Goal: Task Accomplishment & Management: Use online tool/utility

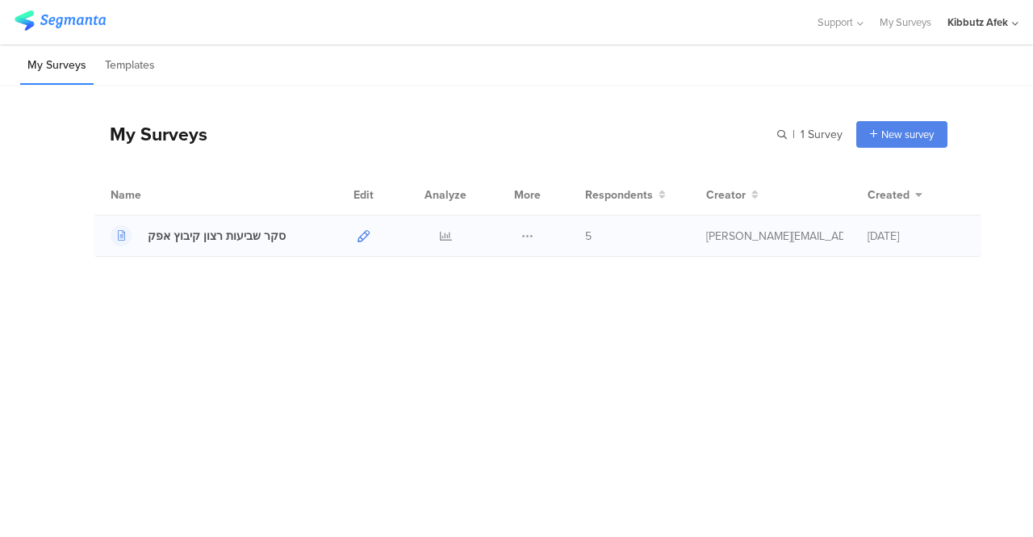
click at [361, 233] on icon at bounding box center [363, 236] width 12 height 12
click at [527, 236] on icon at bounding box center [527, 236] width 12 height 12
click at [513, 275] on button "Duplicate" at bounding box center [495, 276] width 89 height 29
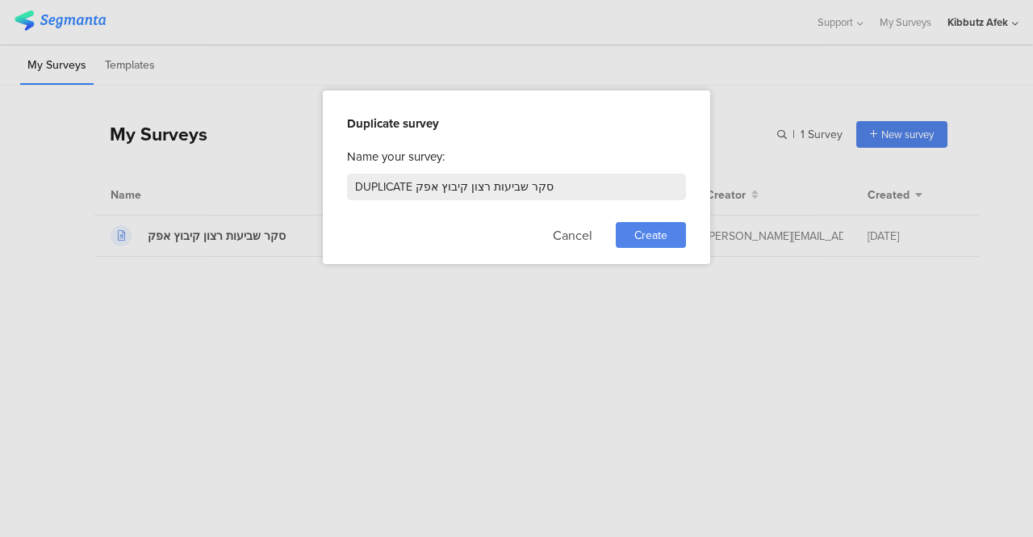
click at [652, 240] on span "Create" at bounding box center [650, 235] width 33 height 17
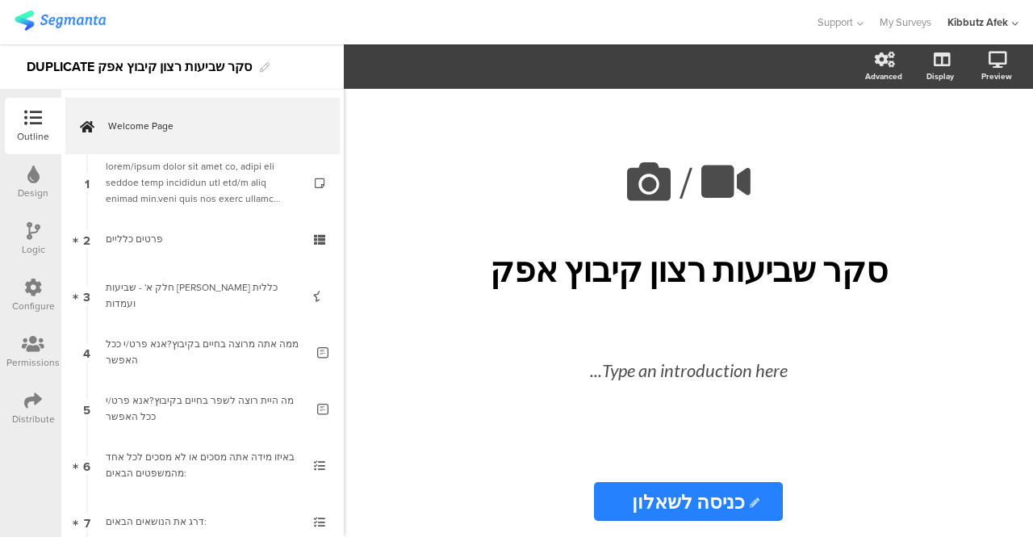
click at [67, 21] on img at bounding box center [60, 20] width 91 height 20
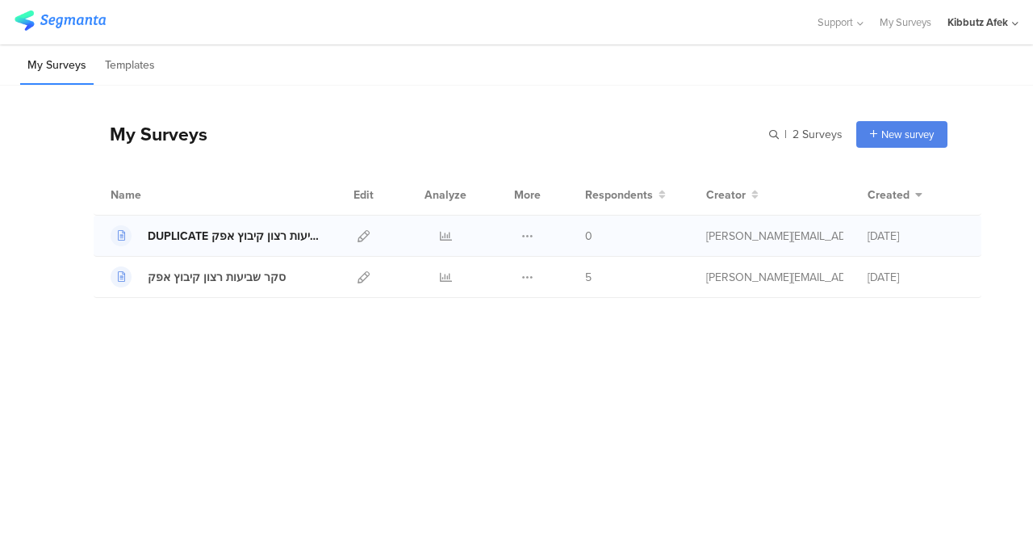
click at [187, 240] on div "DUPLICATE סקר שביעות רצון קיבוץ אפק" at bounding box center [235, 236] width 174 height 17
drag, startPoint x: 197, startPoint y: 237, endPoint x: 370, endPoint y: 232, distance: 172.8
click at [370, 232] on div at bounding box center [363, 235] width 35 height 40
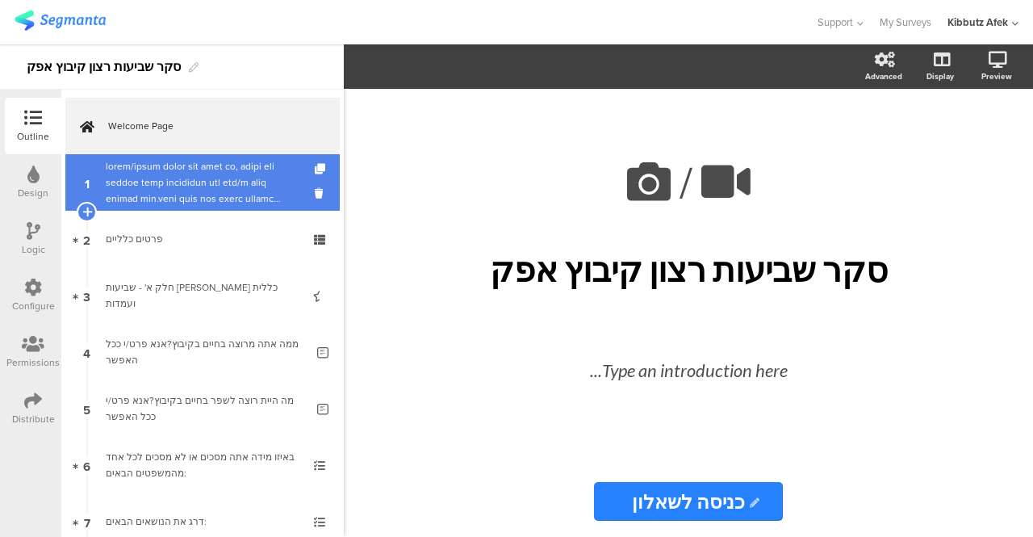
click at [226, 183] on div at bounding box center [202, 182] width 193 height 48
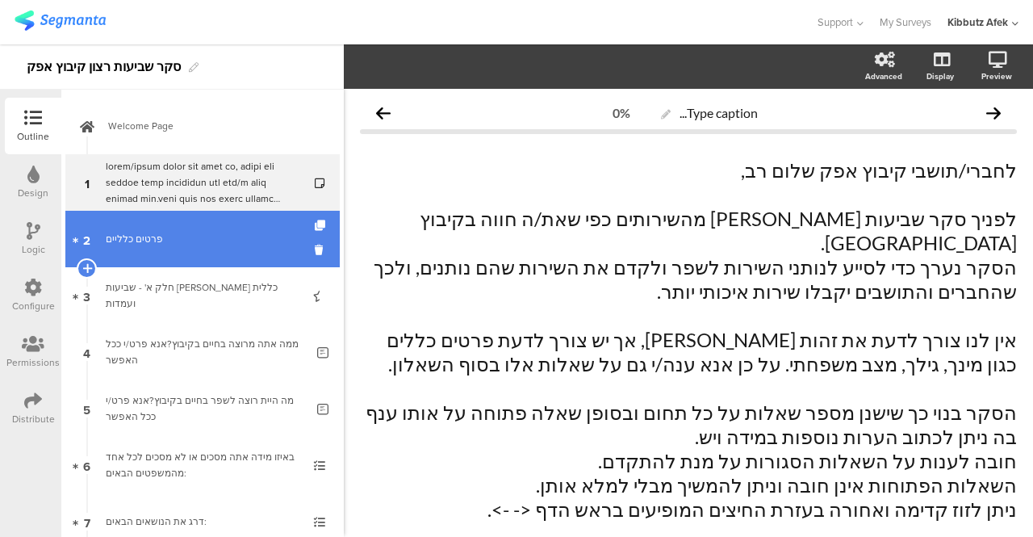
click at [206, 253] on link "2 פרטים כלליים" at bounding box center [202, 239] width 274 height 56
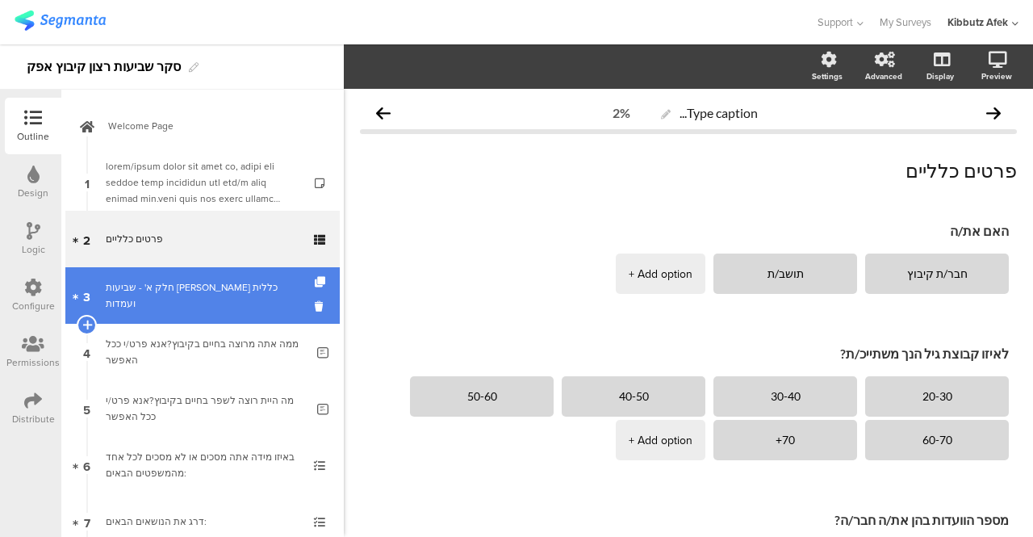
click at [183, 295] on div "חלק א' - שביעות רצון כללית ועמדות" at bounding box center [202, 295] width 193 height 32
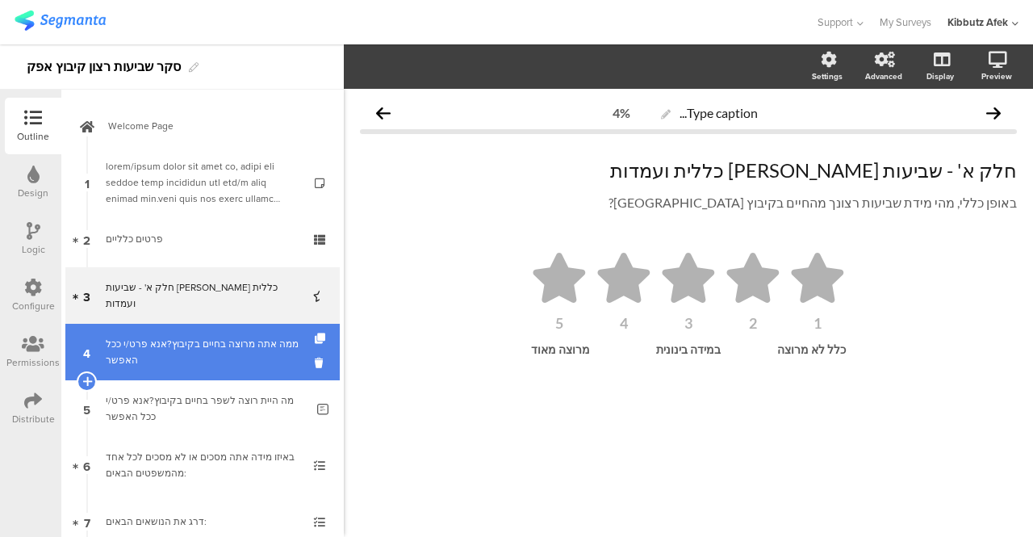
click at [195, 356] on div "ממה אתה מרוצה בחיים בקיבוץ?אנא פרט/י ככל האפשר" at bounding box center [205, 352] width 199 height 32
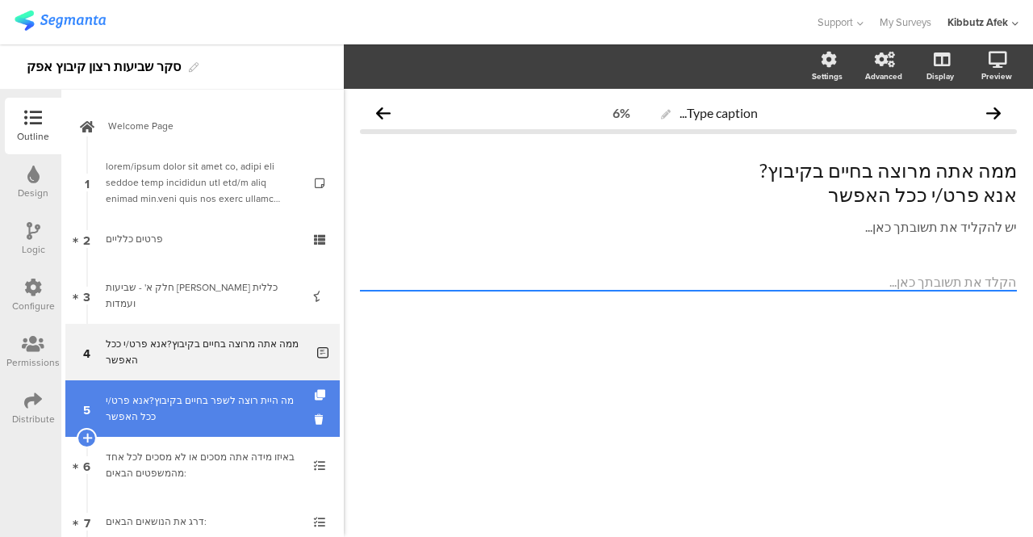
click at [187, 394] on div "מה היית רוצה לשפר בחיים בקיבוץ?אנא פרט/י ככל האפשר" at bounding box center [205, 408] width 199 height 32
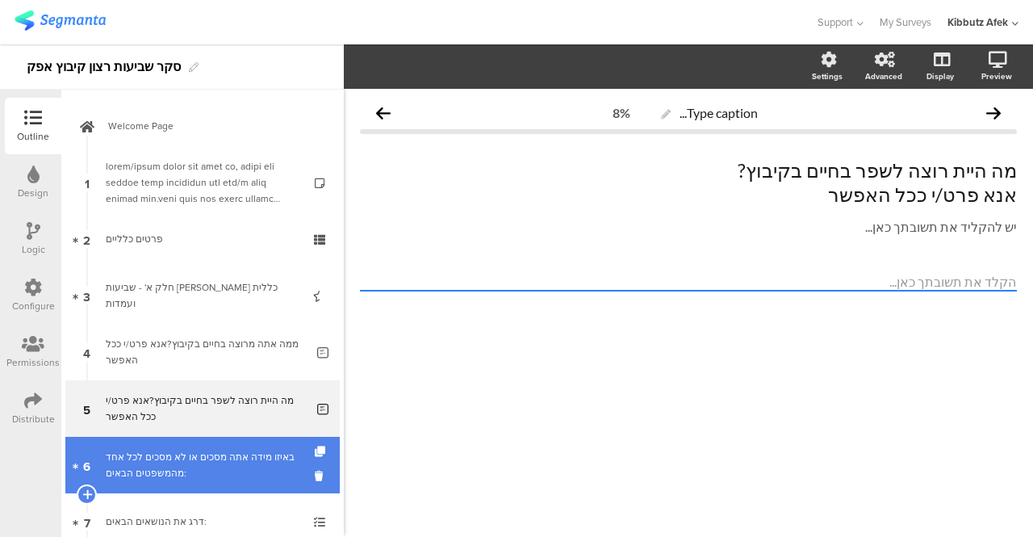
click at [185, 451] on div "באיזו מידה אתה מסכים או לא מסכים לכל אחד מהמשפטים הבאים:" at bounding box center [202, 465] width 193 height 32
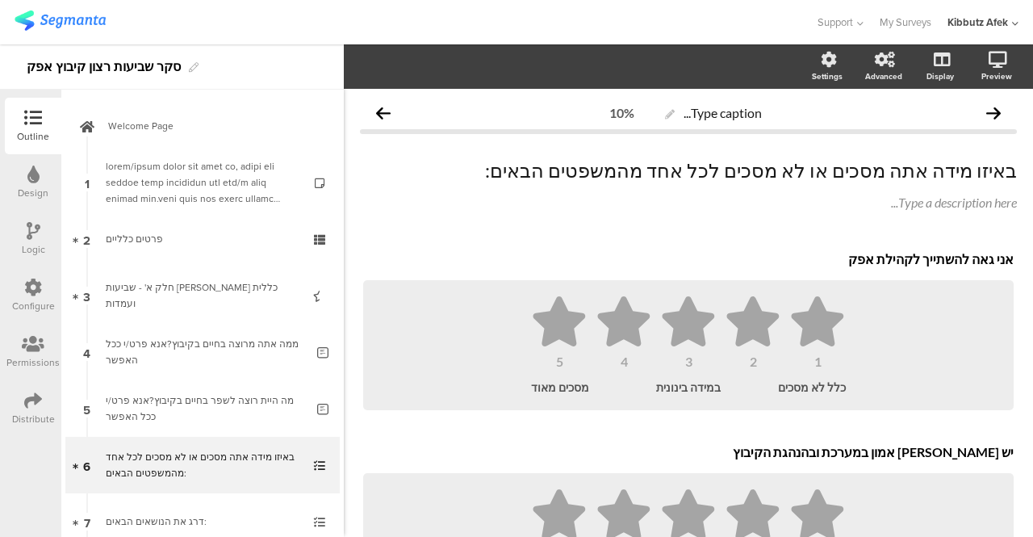
click at [696, 428] on div "אני גאה להשתייך לקהילת אפק אני גאה להשתייך לקהילת אפק 1 2 3 4 5 כלל לא מסכים במ…" at bounding box center [688, 424] width 657 height 361
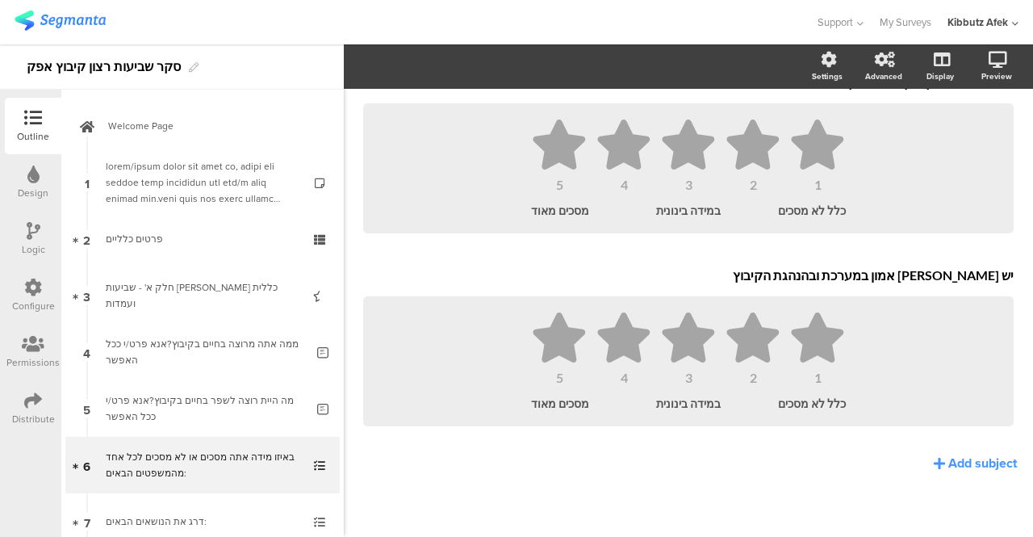
scroll to position [178, 0]
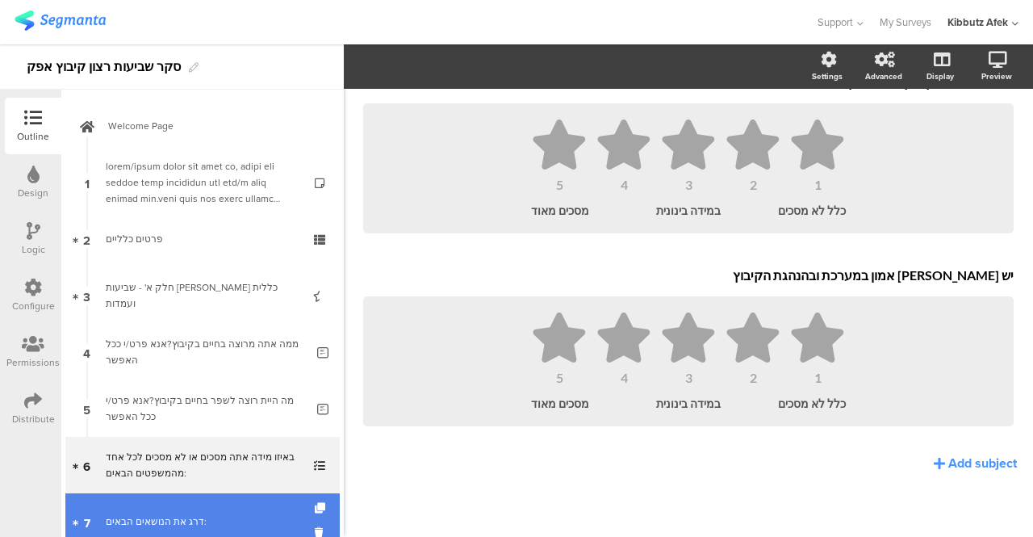
click at [202, 505] on link "7 דרג את הנושאים הבאים:" at bounding box center [202, 521] width 274 height 56
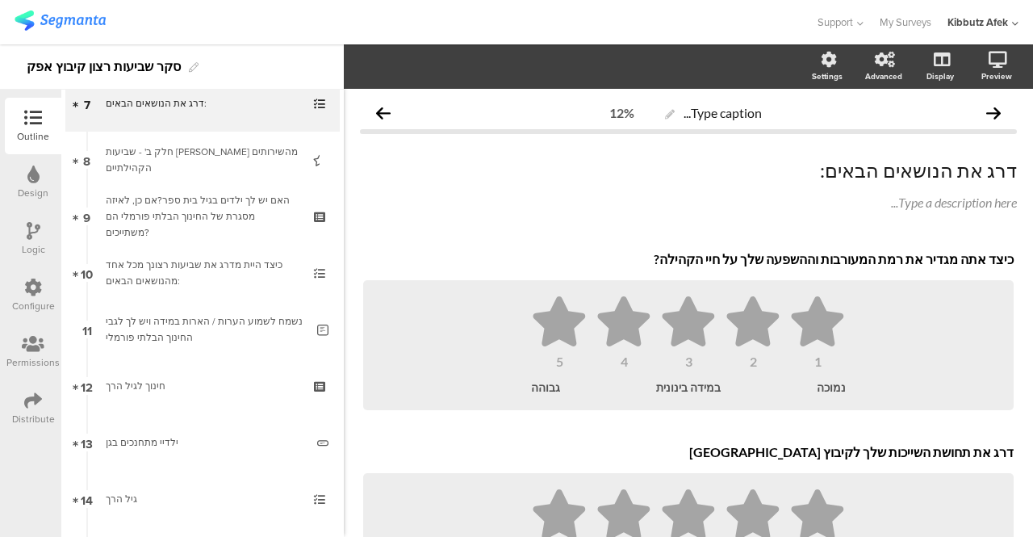
scroll to position [426, 0]
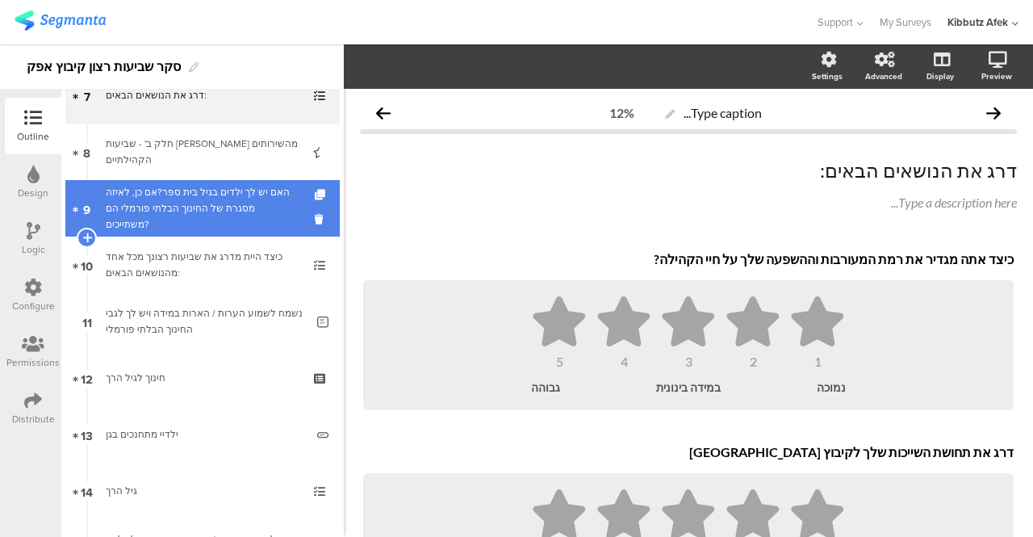
click at [215, 215] on div "האם יש לך ילדים בגיל בית ספר?אם כן, לאיזה מסגרת של החינוך הבלתי פורמלי הם משתיי…" at bounding box center [202, 208] width 193 height 48
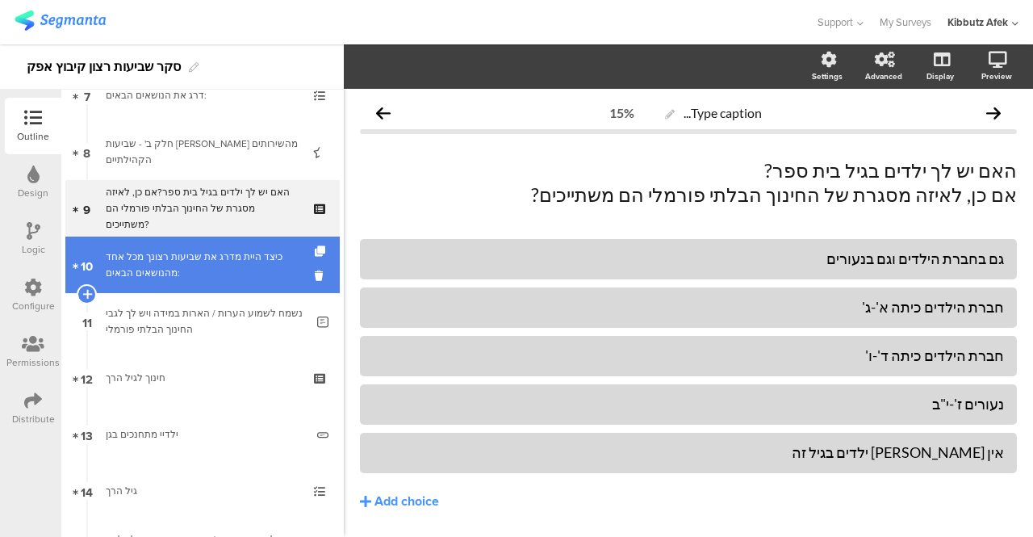
click at [179, 261] on div "כיצד היית מדרג את שביעות רצונך מכל אחד מהנושאים הבאים:" at bounding box center [202, 265] width 193 height 32
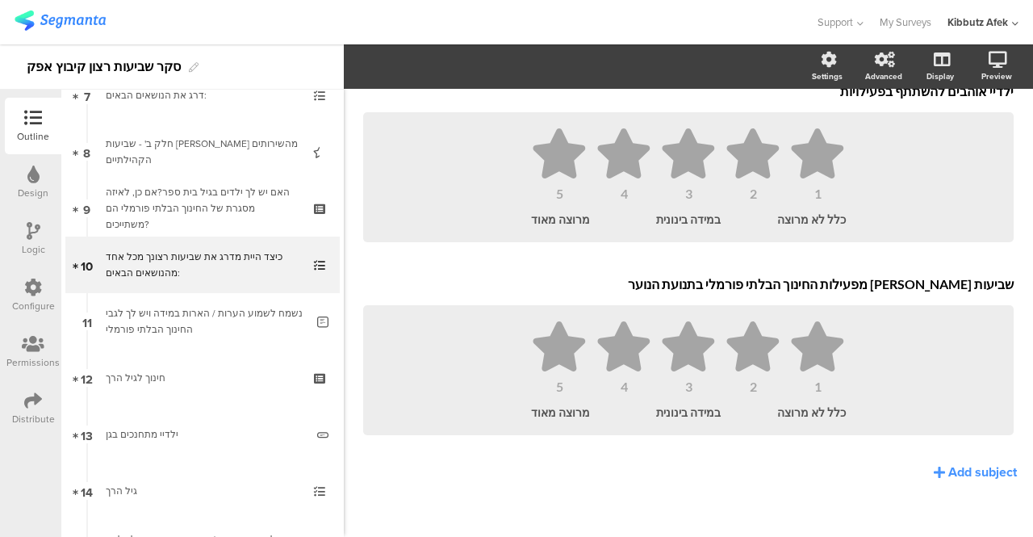
scroll to position [1147, 0]
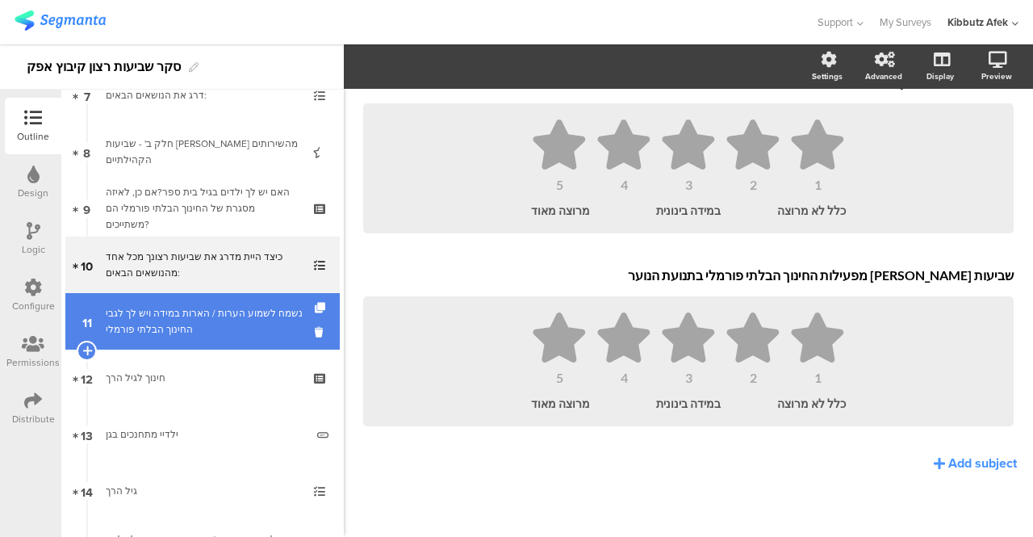
click at [194, 314] on div "נשמח לשמוע הערות / הארות במידה ויש לך לגבי החינוך הבלתי פורמלי" at bounding box center [205, 321] width 199 height 32
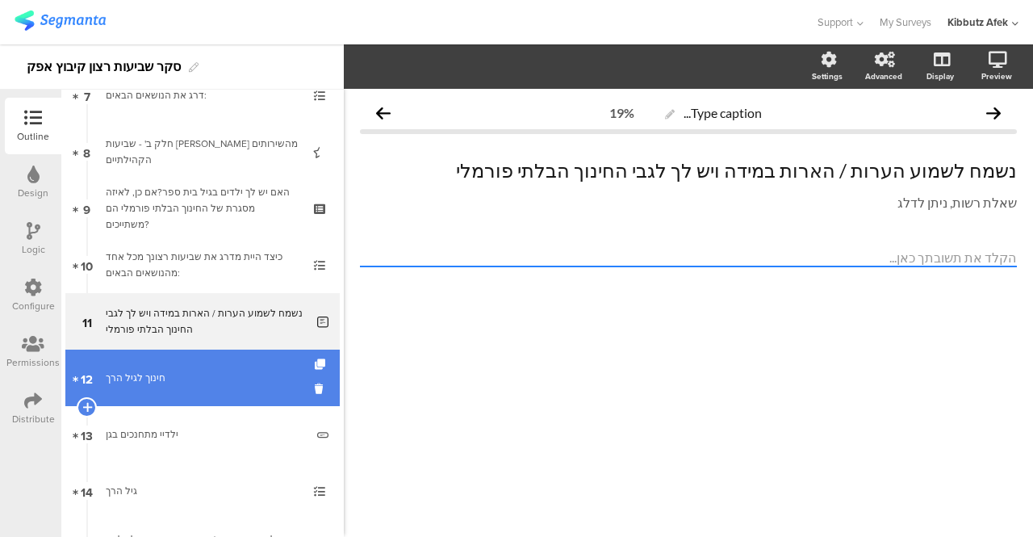
click at [155, 390] on link "12 חינוך לגיל הרך" at bounding box center [202, 377] width 274 height 56
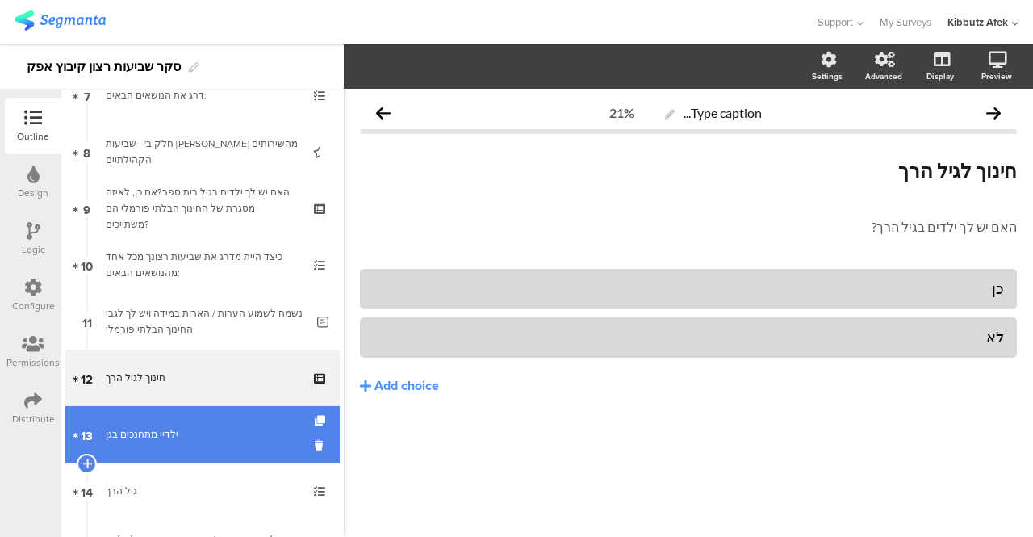
click at [140, 426] on div "ילדיי מתחנכים בגן" at bounding box center [205, 434] width 199 height 16
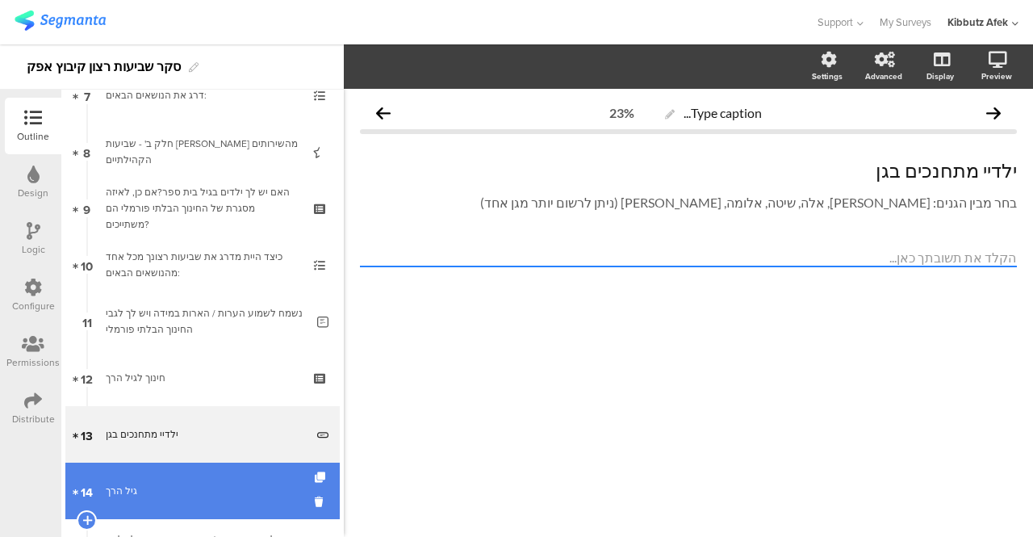
click at [141, 472] on link "14 גיל הרך" at bounding box center [202, 490] width 274 height 56
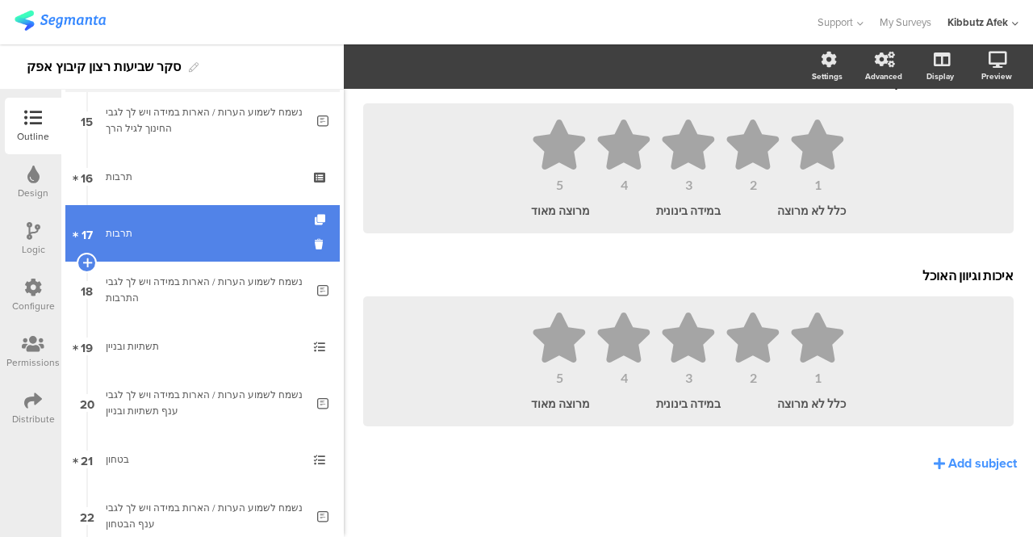
scroll to position [845, 0]
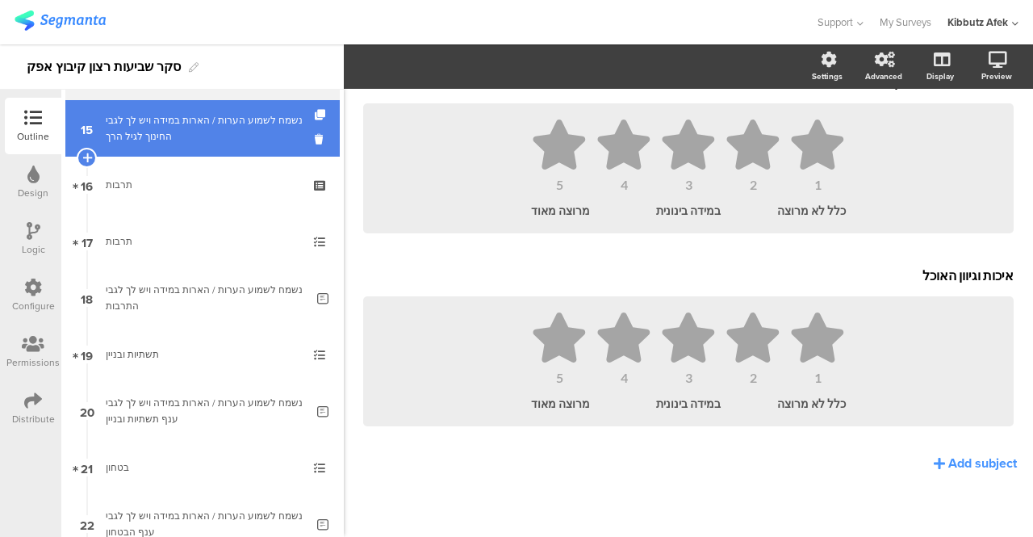
click at [253, 152] on link "15 נשמח לשמוע הערות / הארות במידה ויש לך לגבי החינוך לגיל הרך" at bounding box center [202, 128] width 274 height 56
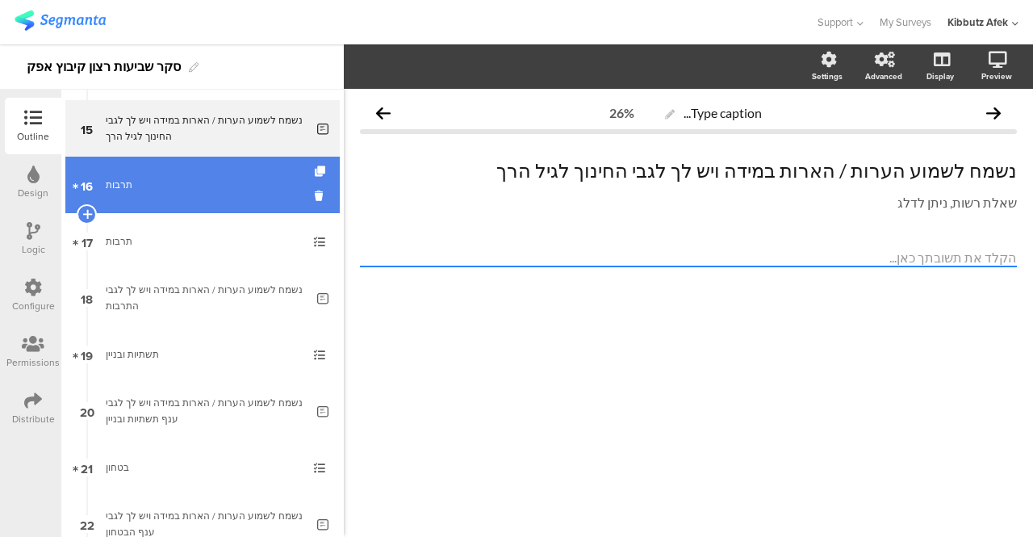
click at [221, 170] on link "16 תרבות" at bounding box center [202, 185] width 274 height 56
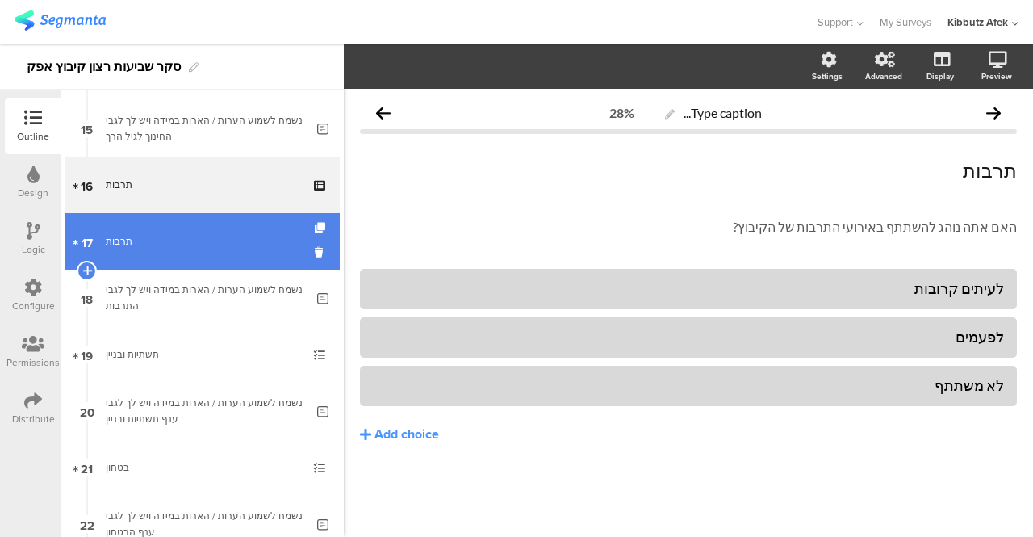
click at [207, 222] on link "17 תרבות" at bounding box center [202, 241] width 274 height 56
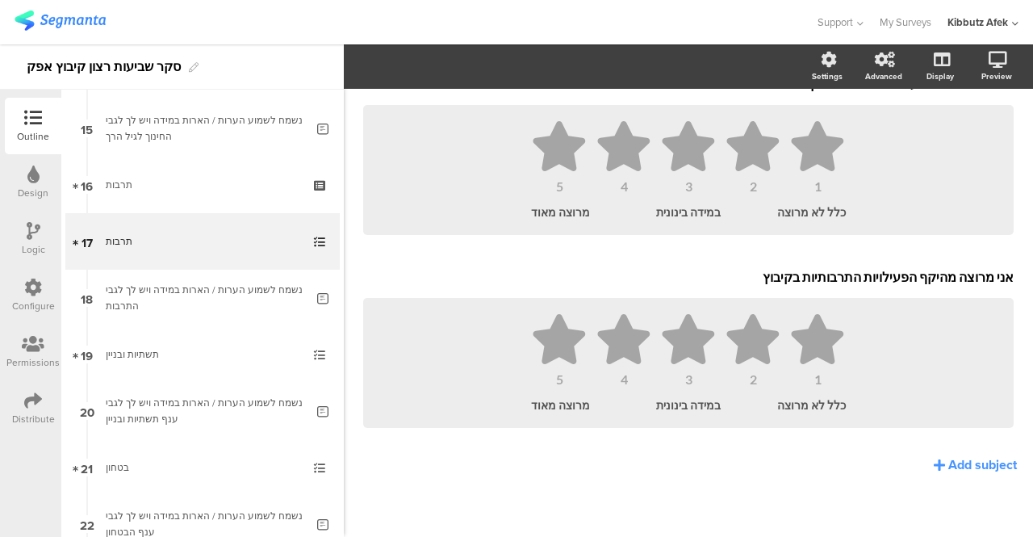
scroll to position [566, 0]
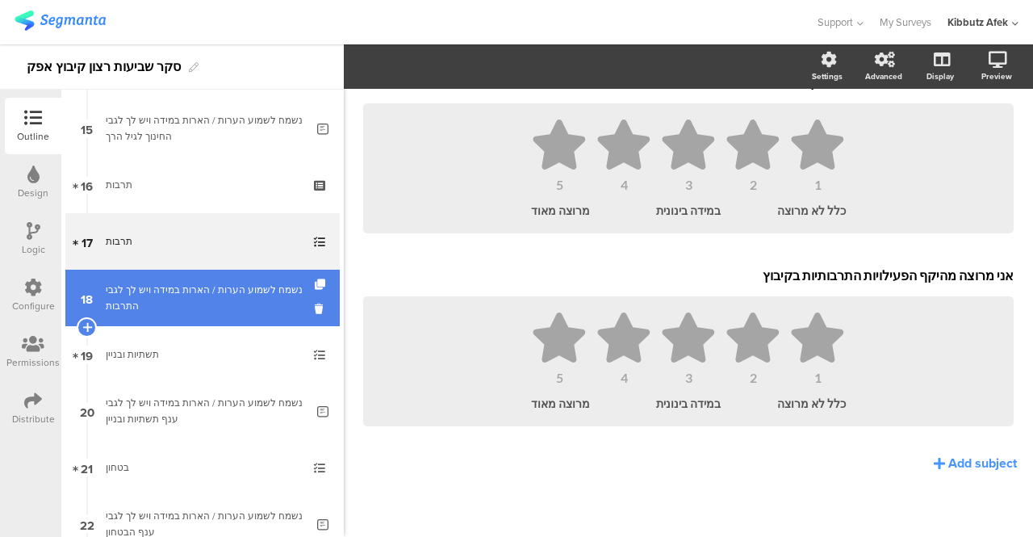
click at [195, 304] on div "נשמח לשמוע הערות / הארות במידה ויש לך לגבי התרבות" at bounding box center [205, 298] width 199 height 32
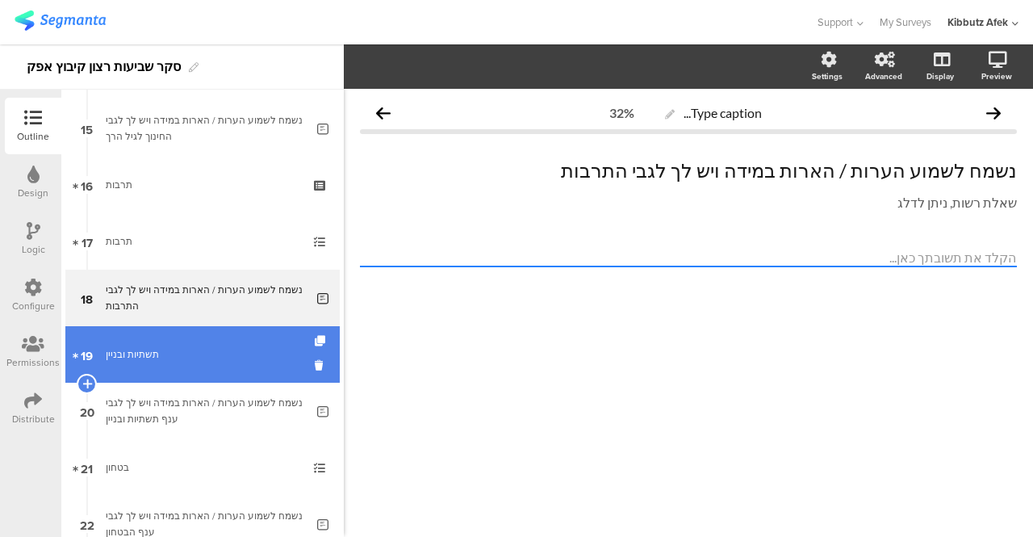
click at [166, 340] on link "19 תשתיות ובניין" at bounding box center [202, 354] width 274 height 56
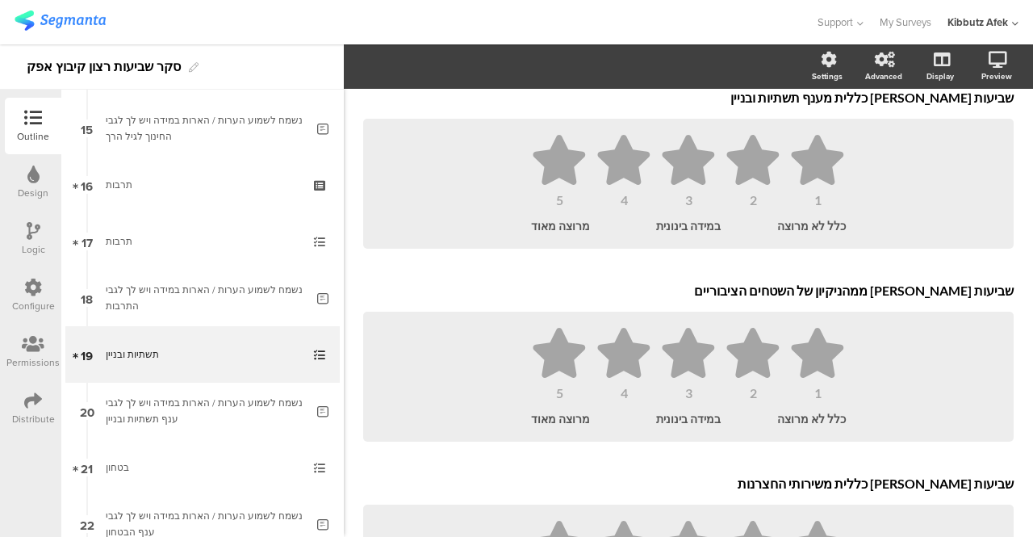
scroll to position [194, 0]
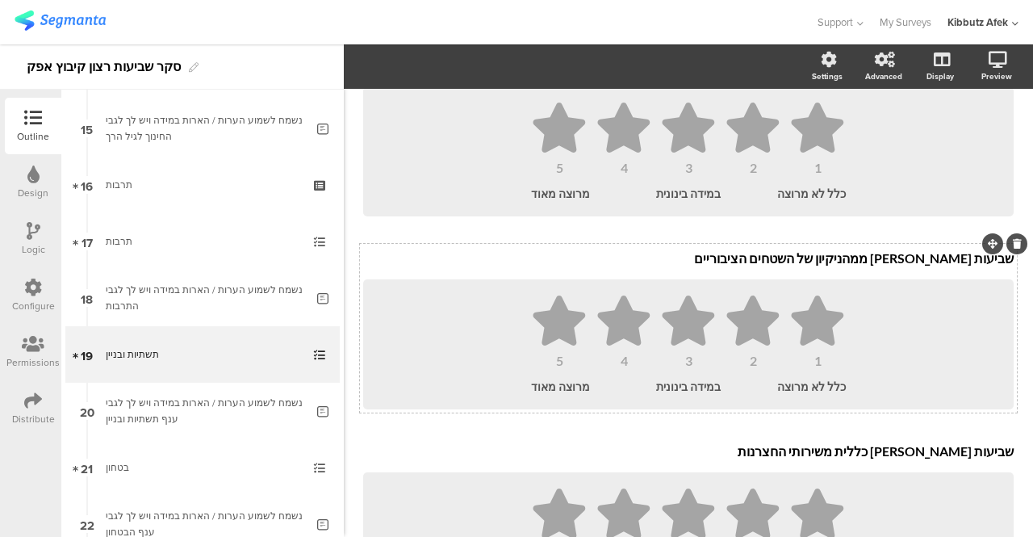
click at [925, 265] on div "שביעות רצון ממהניקיון של השטחים הציבוריים שביעות רצון ממהניקיון של השטחים הציבו…" at bounding box center [688, 259] width 658 height 26
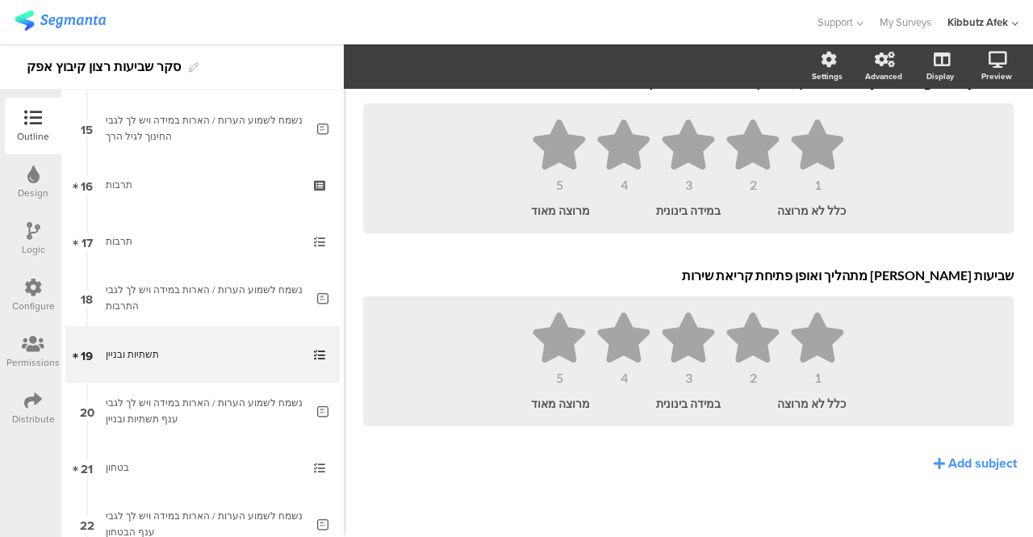
scroll to position [1534, 0]
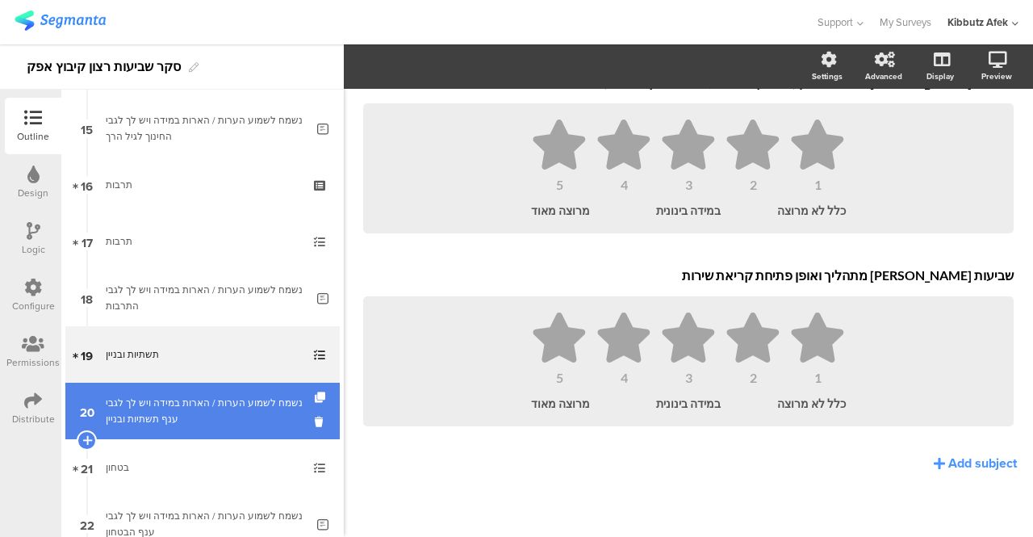
click at [189, 419] on div "נשמח לשמוע הערות / הארות במידה ויש לך לגבי ענף תשתיות ובניין" at bounding box center [205, 411] width 199 height 32
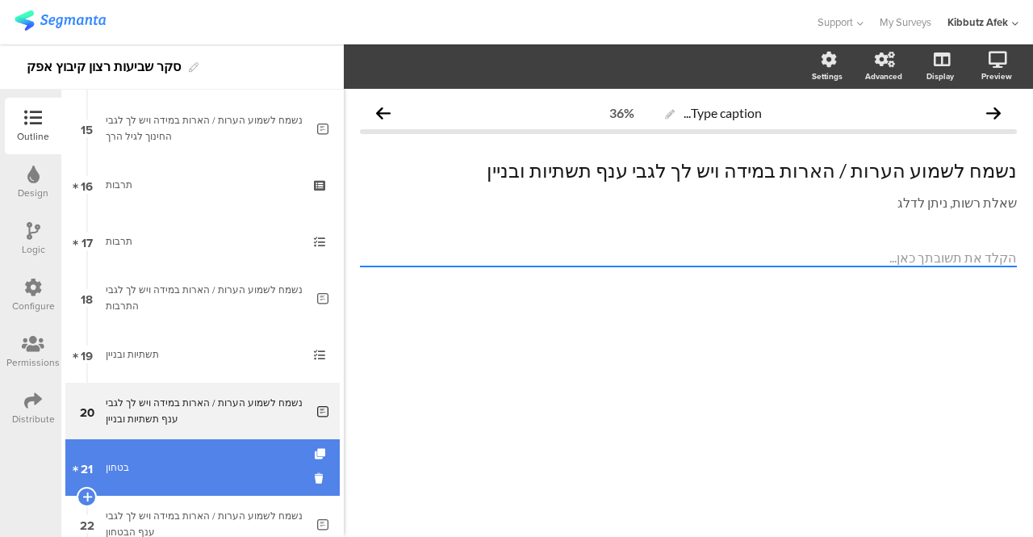
click at [137, 462] on div "בטחון" at bounding box center [202, 467] width 193 height 16
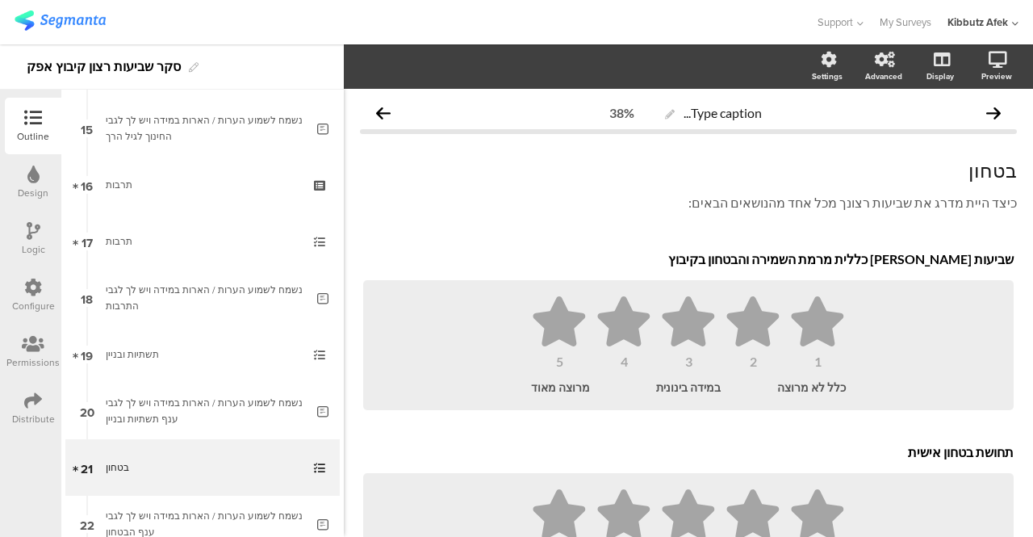
click at [1014, 356] on div "Type caption... 38% בטחון בטחון כיצד היית מדרג את שביעות רצונך מכל אחד מהנושאים…" at bounding box center [688, 497] width 689 height 817
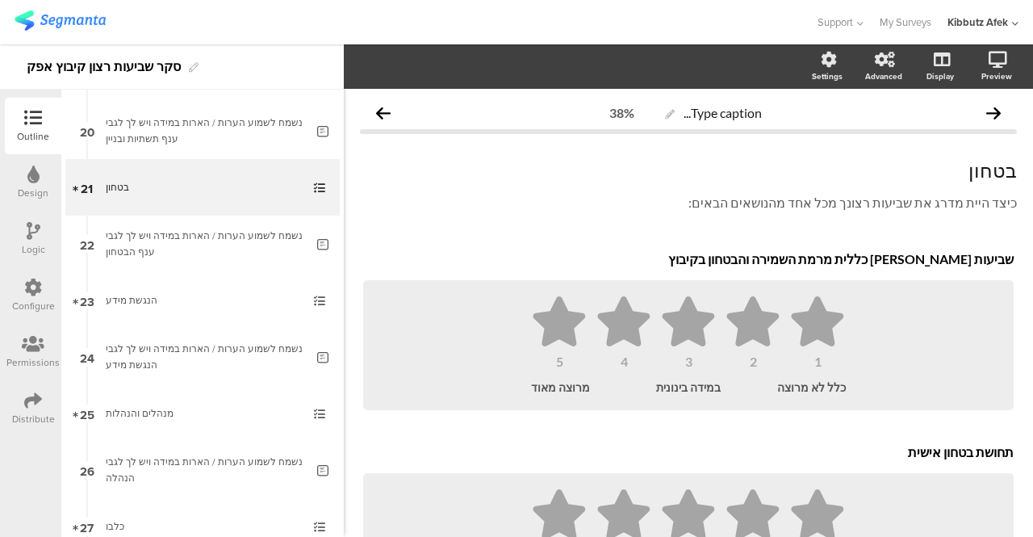
scroll to position [1178, 0]
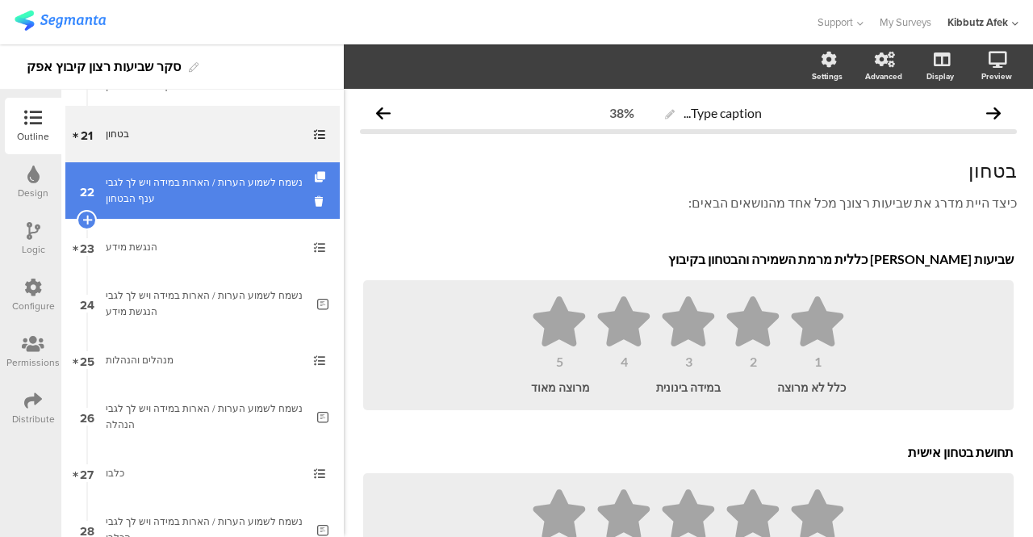
click at [192, 207] on link "22 נשמח לשמוע הערות / הארות במידה ויש לך לגבי ענף הבטחון" at bounding box center [202, 190] width 274 height 56
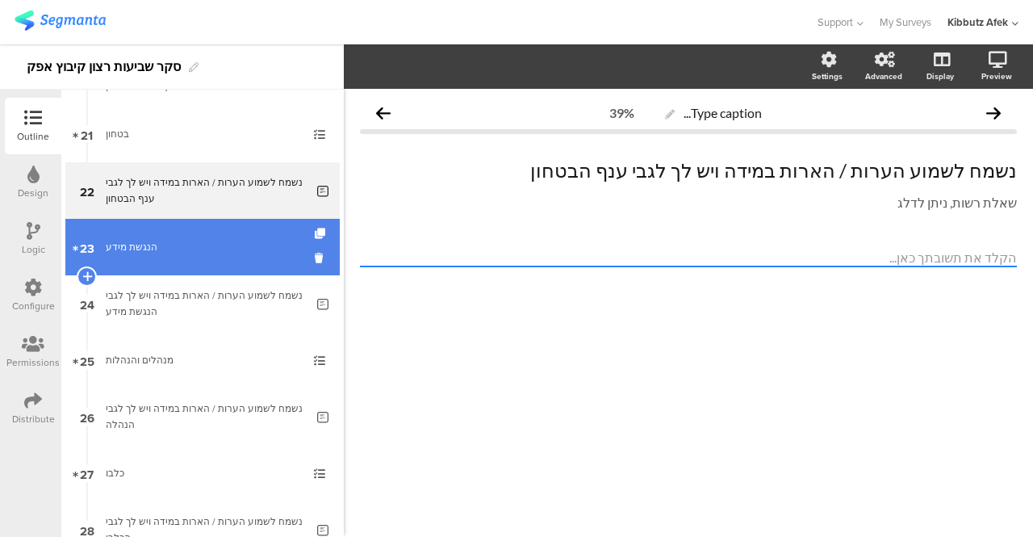
click at [163, 237] on link "23 הנגשת מידע" at bounding box center [202, 247] width 274 height 56
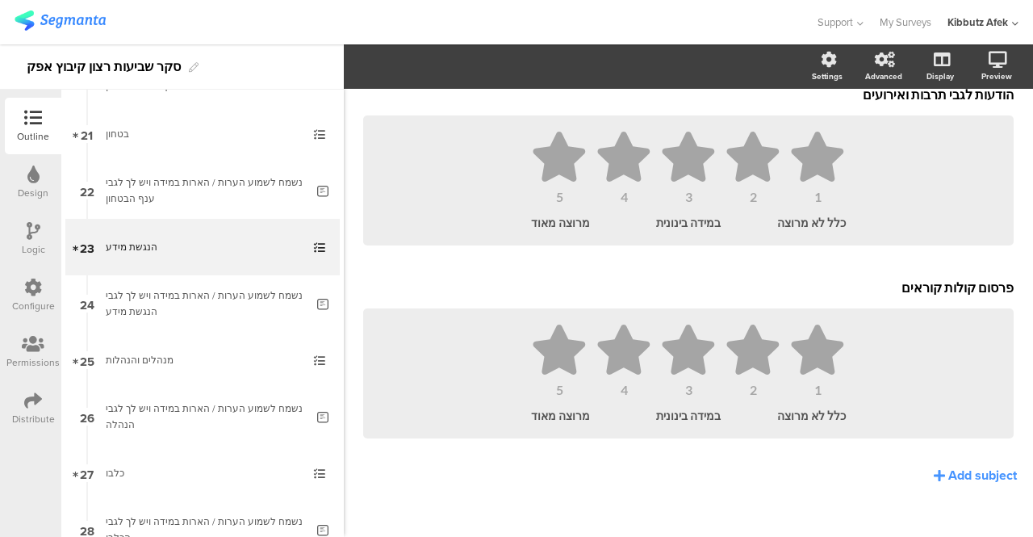
scroll to position [953, 0]
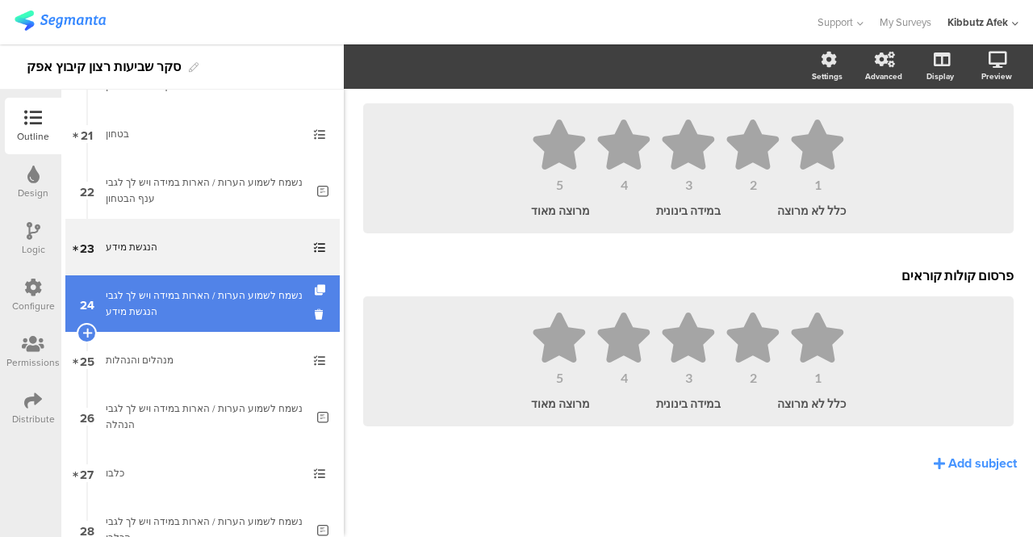
click at [191, 303] on div "נשמח לשמוע הערות / הארות במידה ויש לך לגבי הנגשת מידע" at bounding box center [205, 303] width 199 height 32
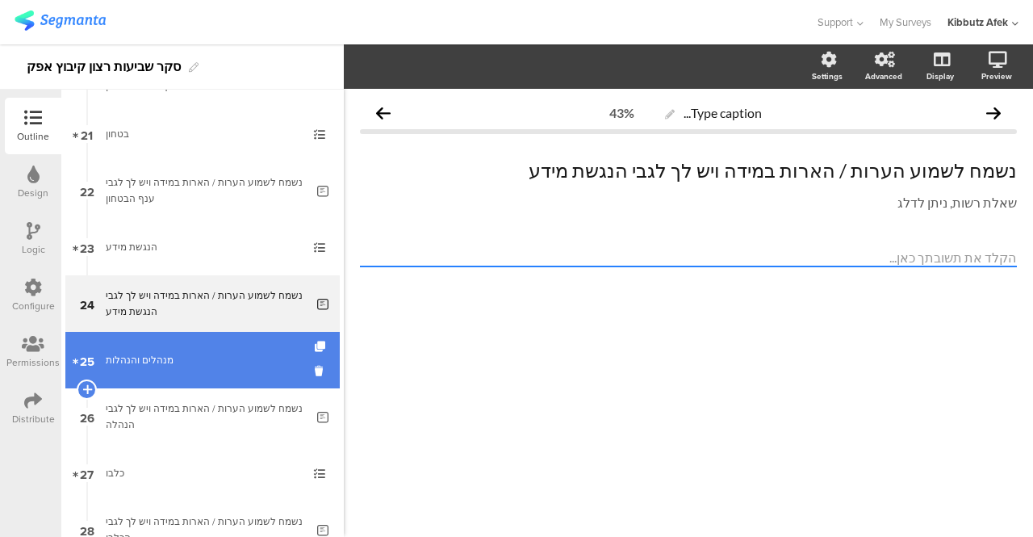
click at [149, 352] on div "מנהלים והנהלות" at bounding box center [202, 360] width 193 height 16
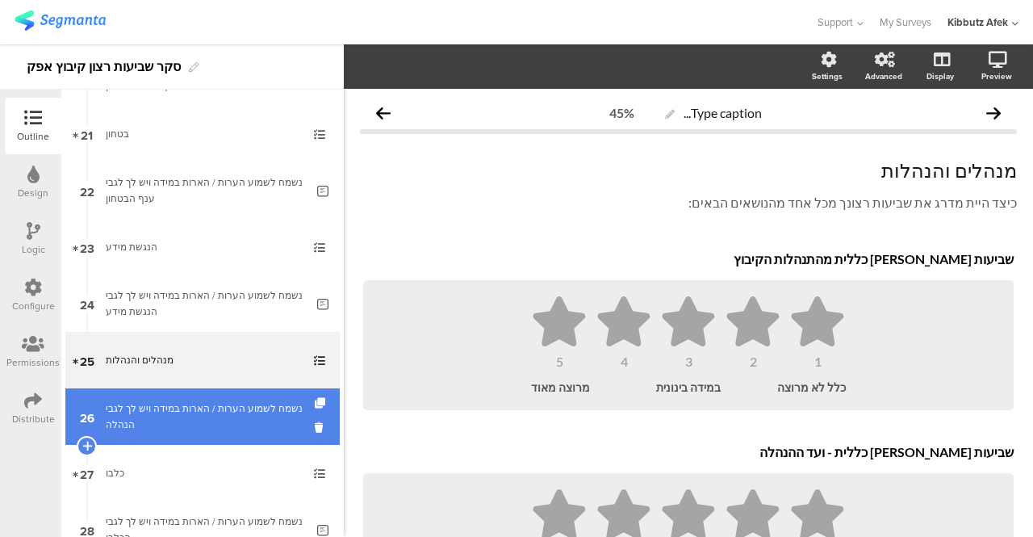
click at [272, 404] on div "נשמח לשמוע הערות / הארות במידה ויש לך לגבי הנהלה" at bounding box center [205, 416] width 199 height 32
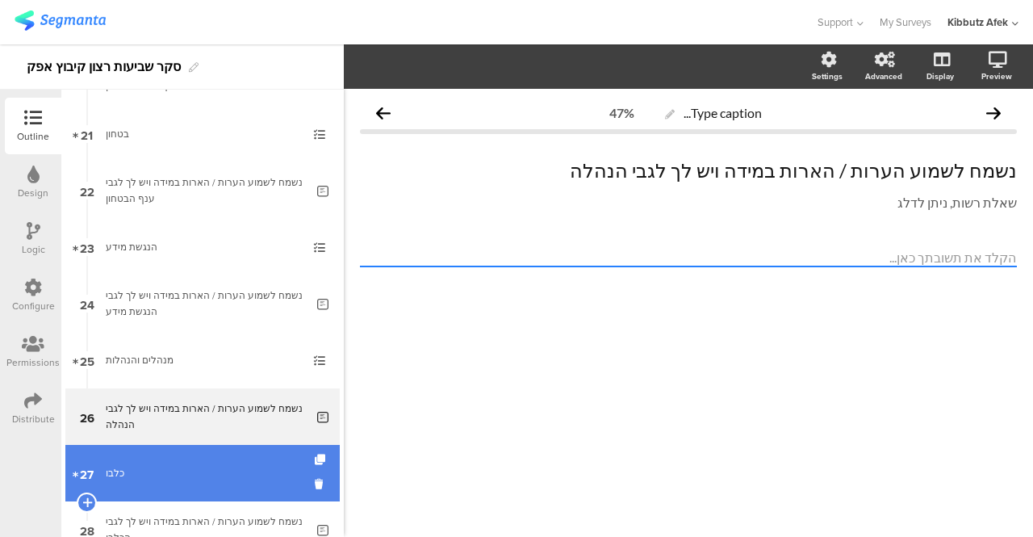
click at [157, 459] on link "27 כלבו" at bounding box center [202, 473] width 274 height 56
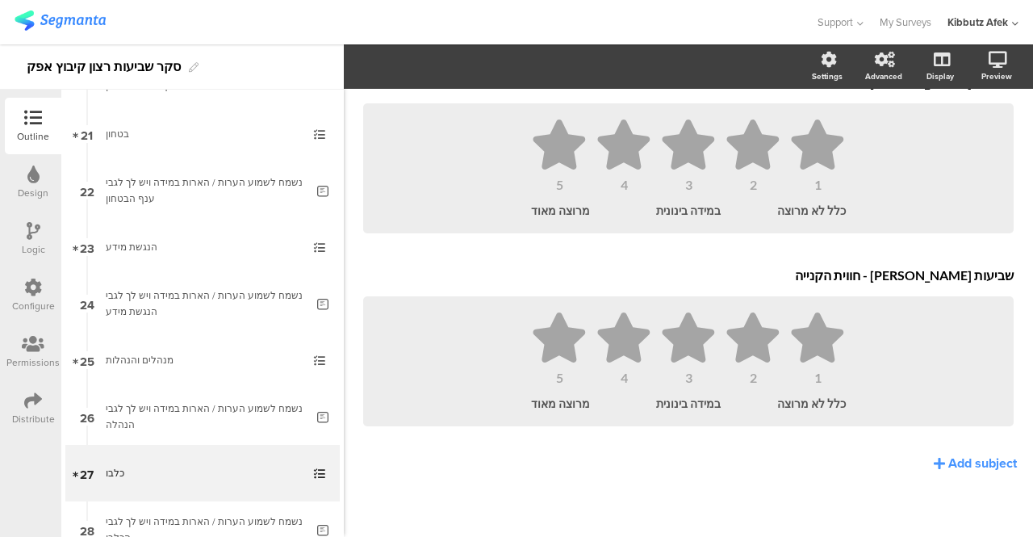
scroll to position [953, 0]
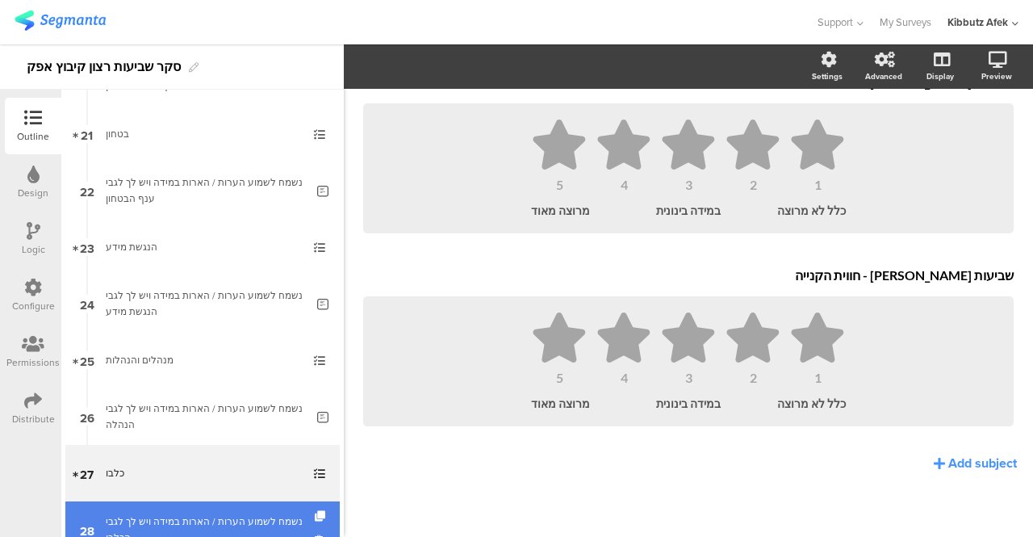
click at [228, 506] on link "28 נשמח לשמוע הערות / הארות במידה ויש לך לגבי הכלבו" at bounding box center [202, 529] width 274 height 56
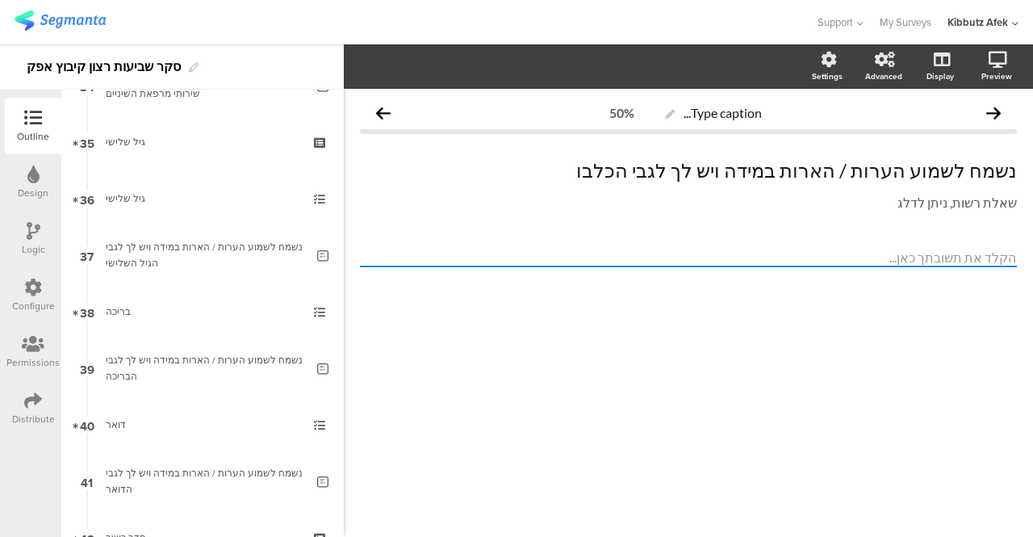
scroll to position [1569, 0]
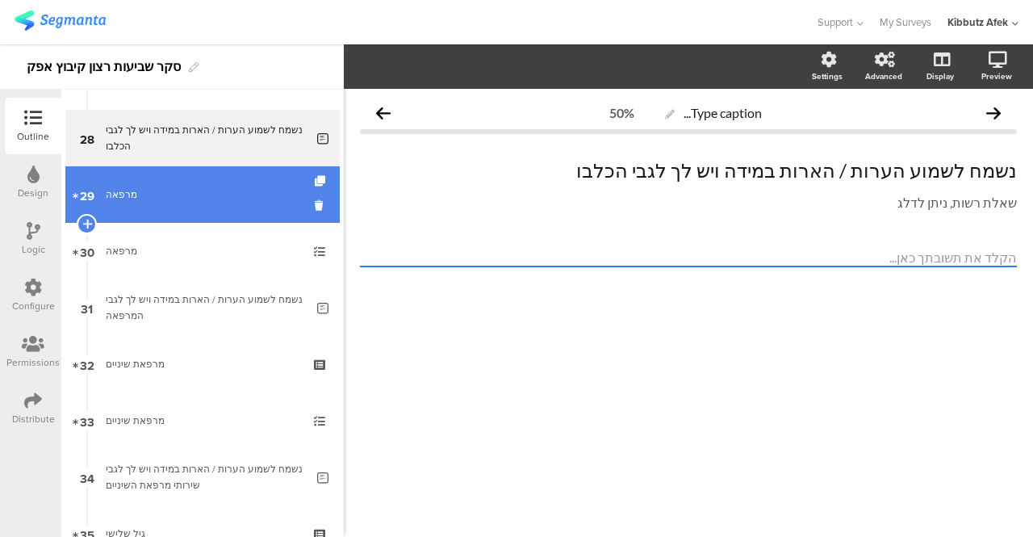
click at [190, 178] on link "29 מרפאה" at bounding box center [202, 194] width 274 height 56
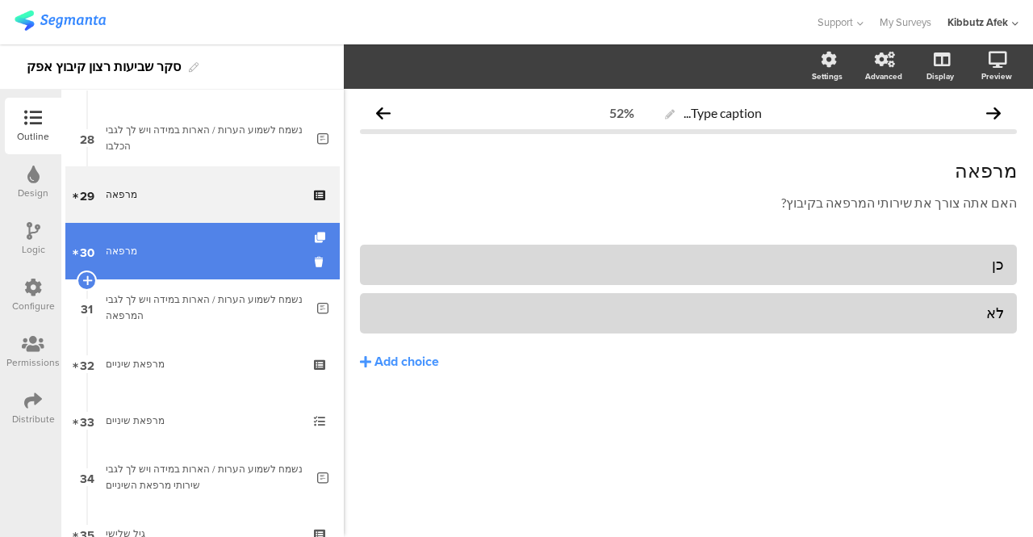
click at [107, 235] on link "30 מרפאה" at bounding box center [202, 251] width 274 height 56
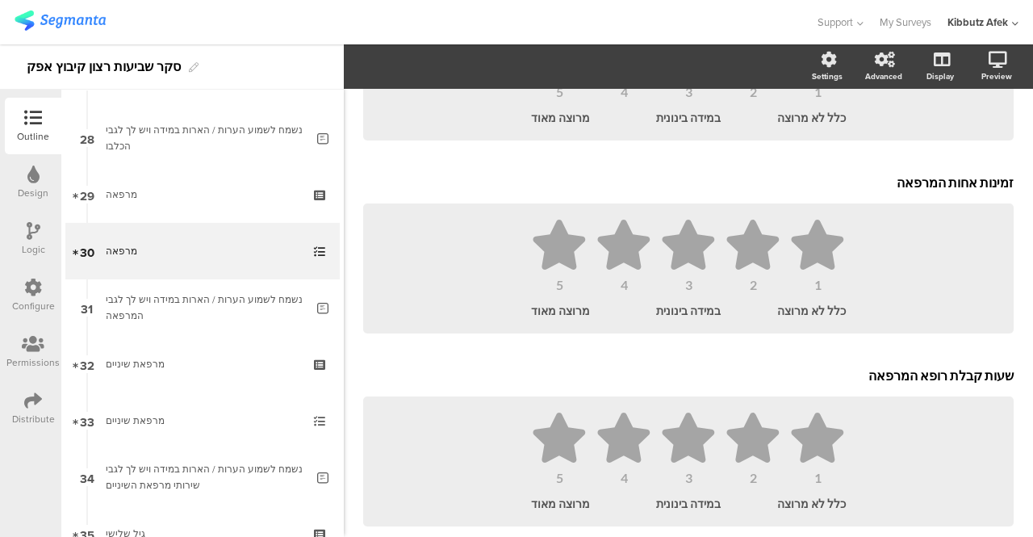
scroll to position [495, 0]
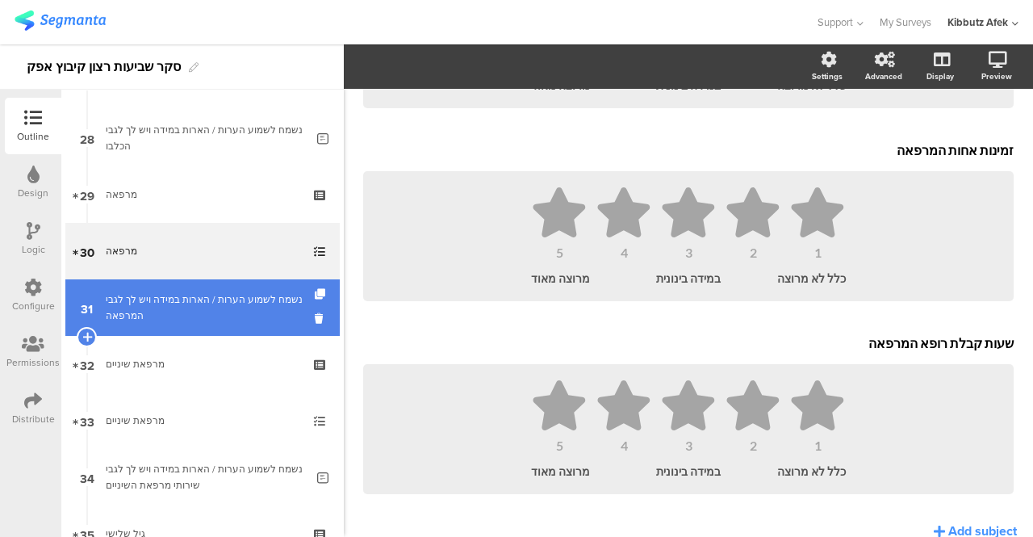
click at [270, 300] on div "נשמח לשמוע הערות / הארות במידה ויש לך לגבי המרפאה" at bounding box center [205, 307] width 199 height 32
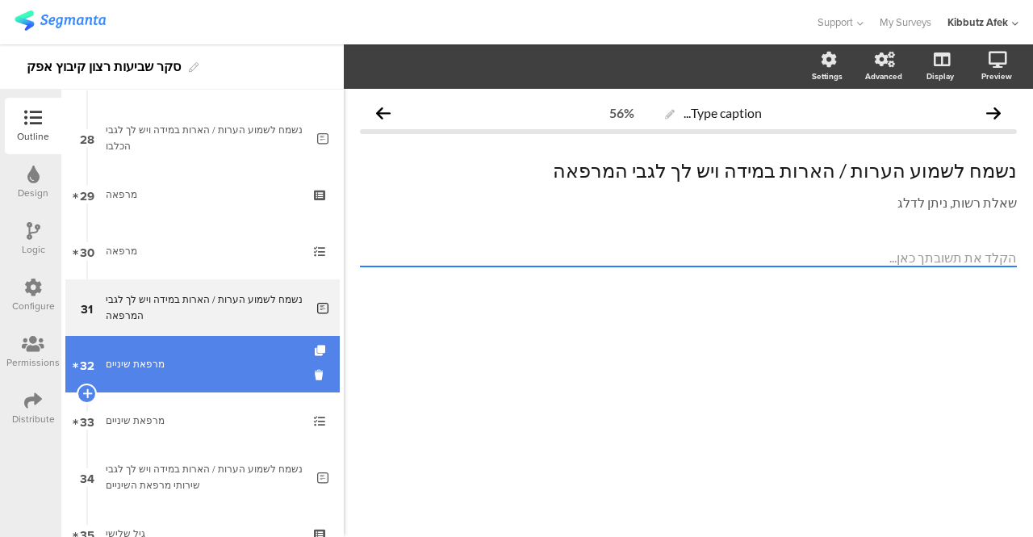
click at [130, 361] on div "מרפאת שיניים" at bounding box center [202, 364] width 193 height 16
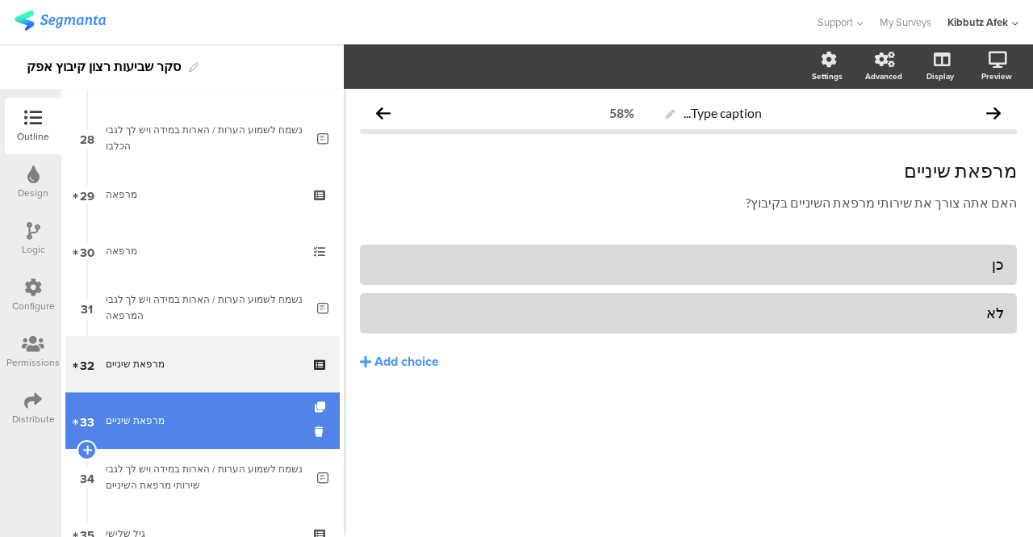
click at [129, 413] on div "מרפאת שיניים" at bounding box center [202, 420] width 193 height 16
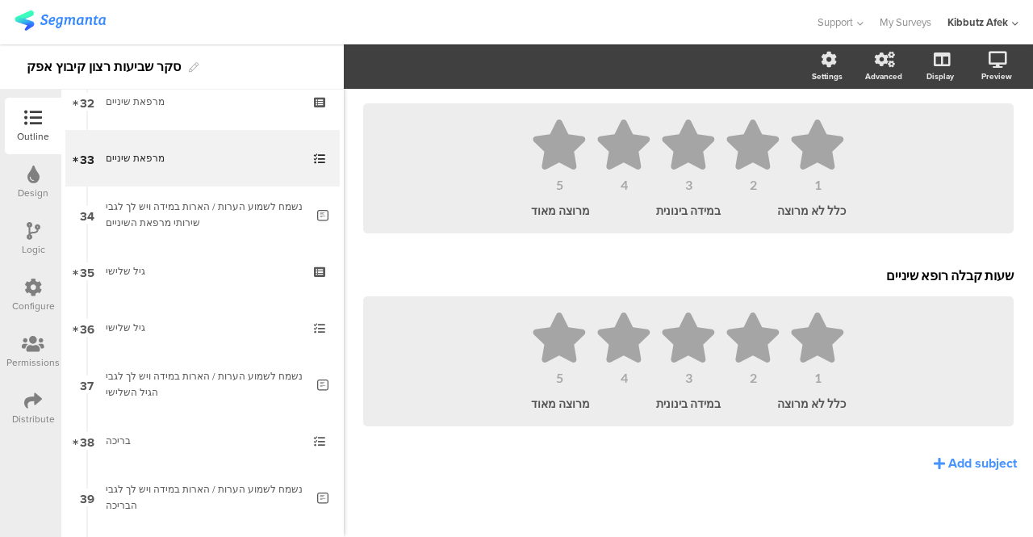
scroll to position [1933, 0]
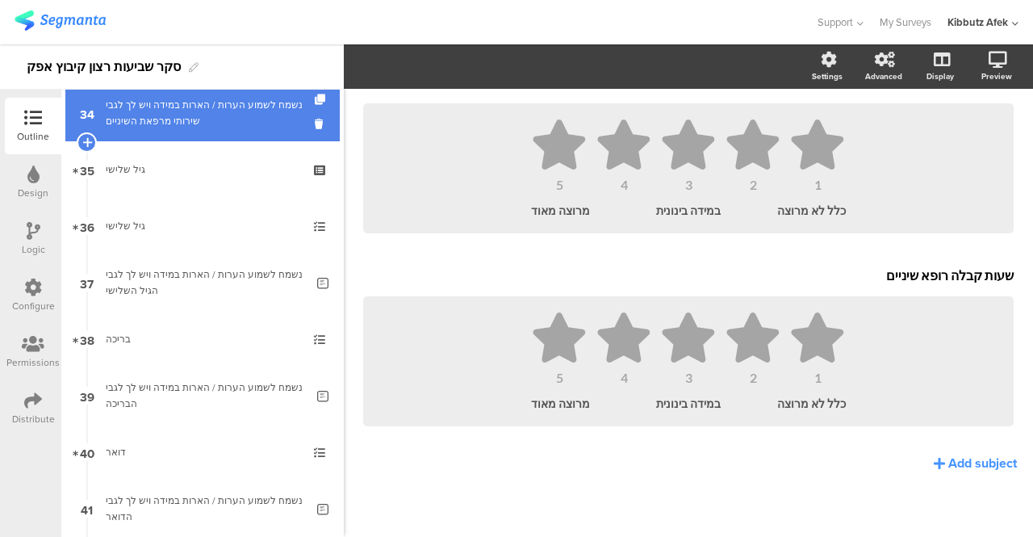
click at [215, 126] on div "נשמח לשמוע הערות / הארות במידה ויש לך לגבי שירותי מרפאת השיניים" at bounding box center [205, 113] width 199 height 32
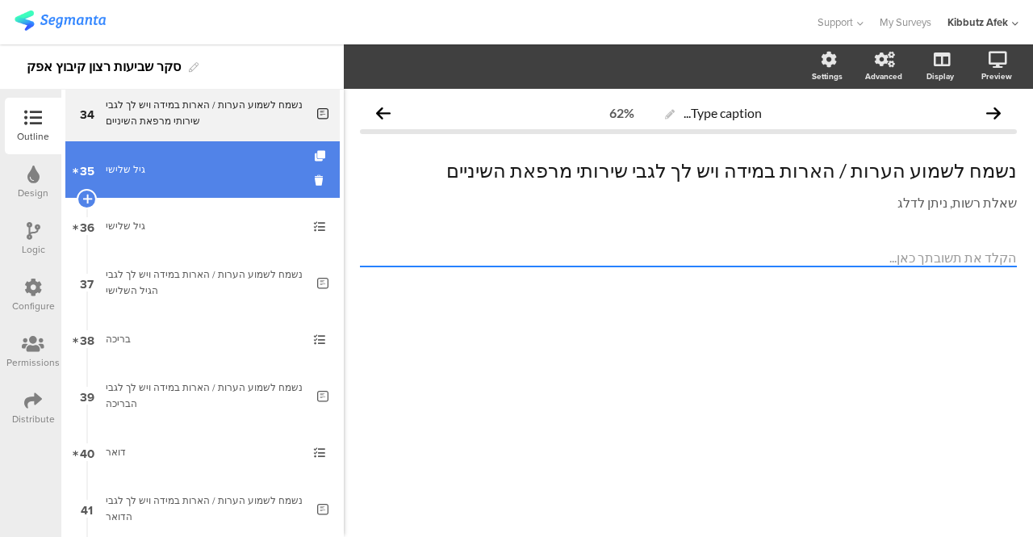
click at [165, 165] on div "גיל שלישי" at bounding box center [202, 169] width 193 height 16
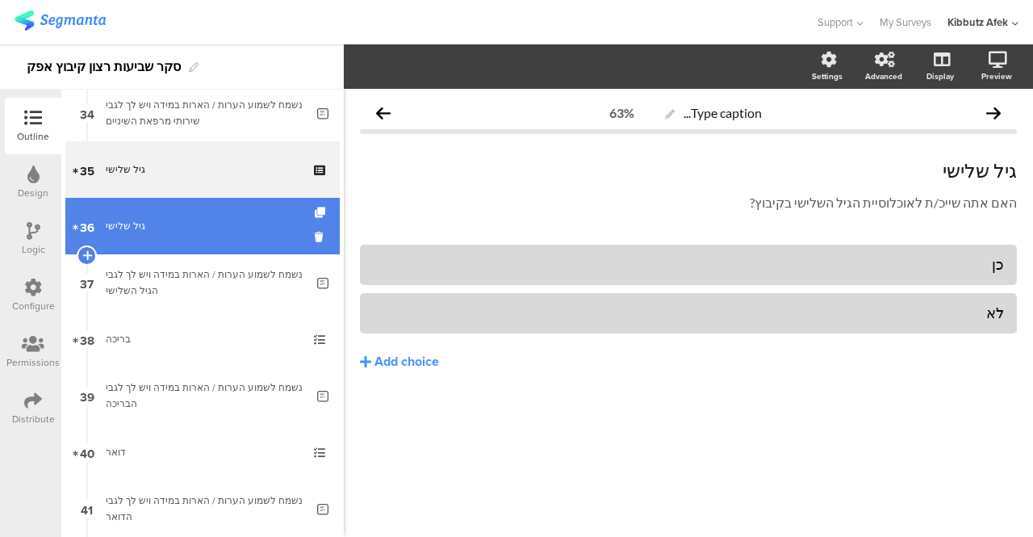
click at [116, 220] on div "גיל שלישי" at bounding box center [202, 226] width 193 height 16
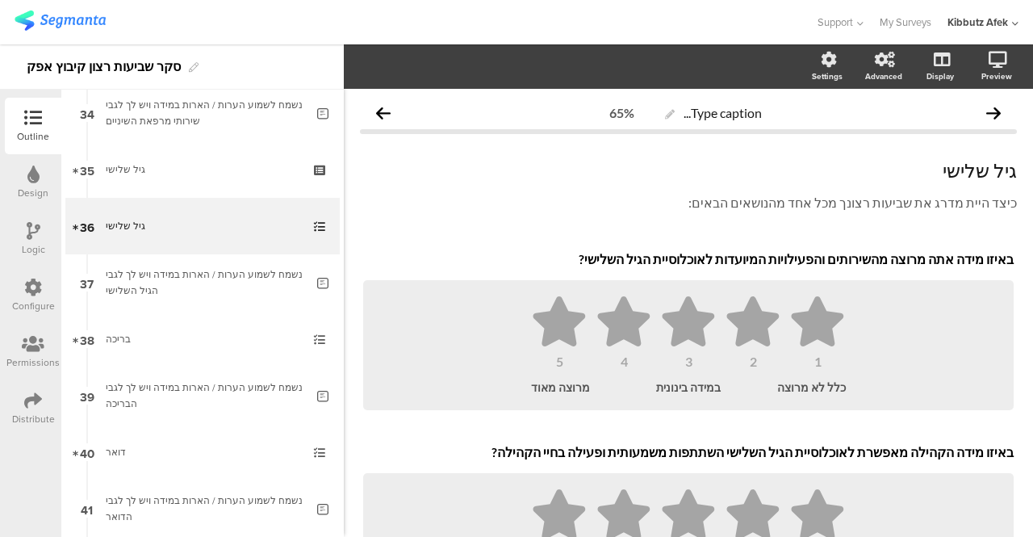
click at [1012, 317] on div "Type caption... 65% גיל שלישי גיל שלישי כיצד היית מדרג את שביעות רצונך מכל אחד …" at bounding box center [688, 497] width 689 height 817
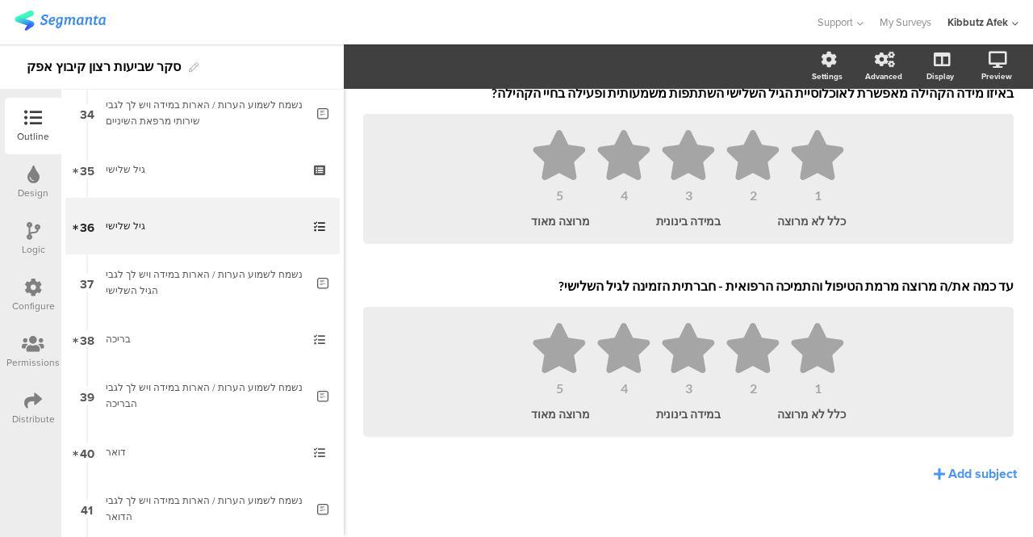
scroll to position [372, 0]
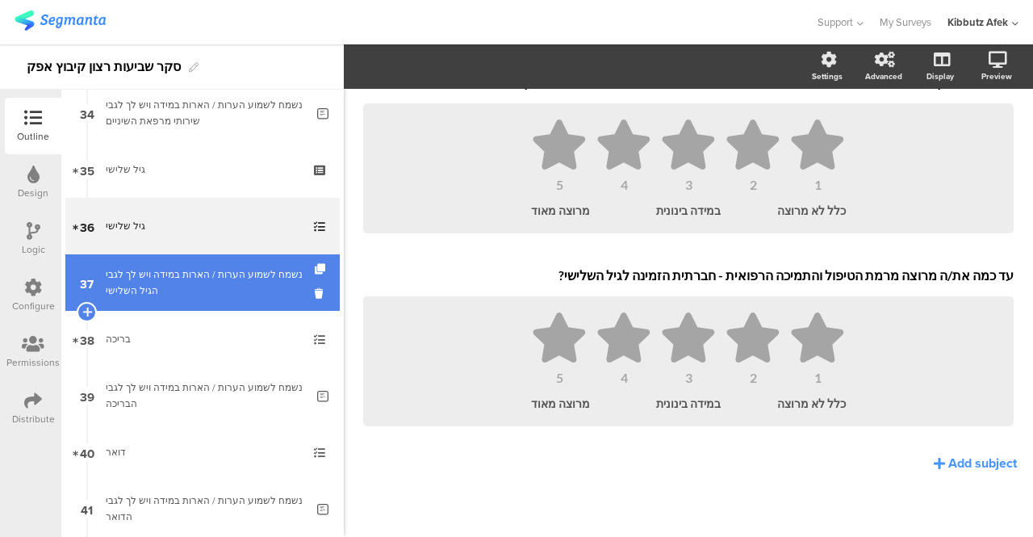
click at [219, 275] on div "נשמח לשמוע הערות / הארות במידה ויש לך לגבי הגיל השלישי" at bounding box center [205, 282] width 199 height 32
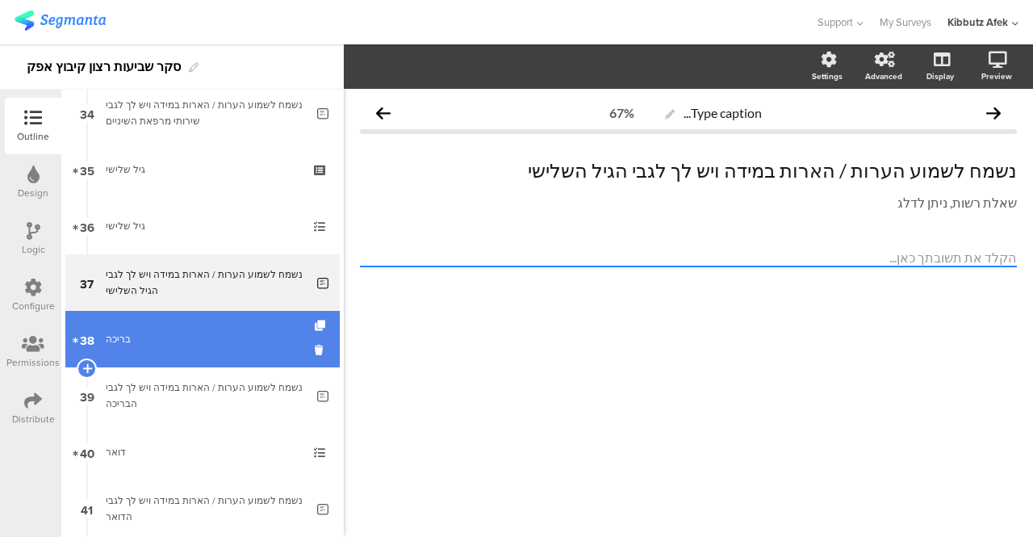
click at [183, 317] on link "38 בריכה" at bounding box center [202, 339] width 274 height 56
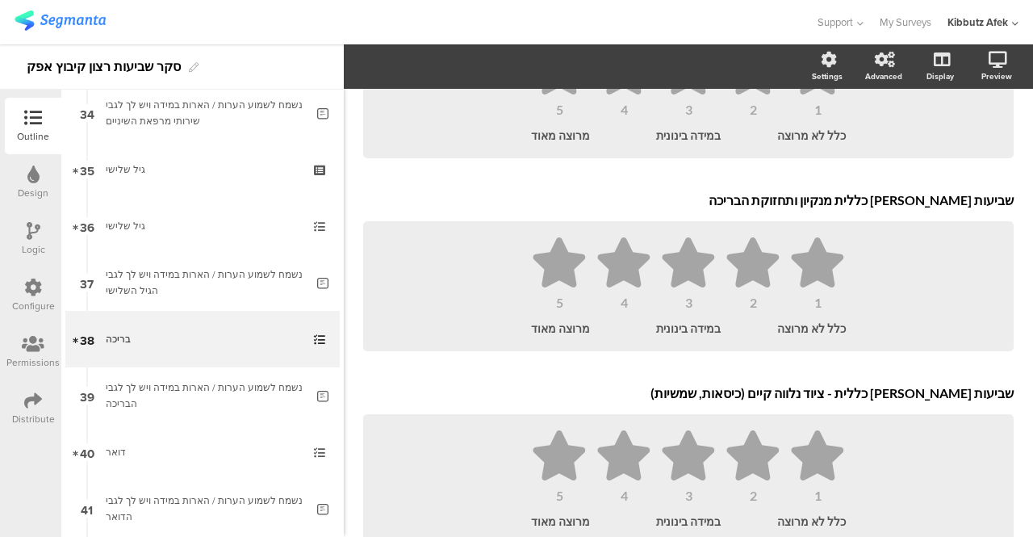
scroll to position [566, 0]
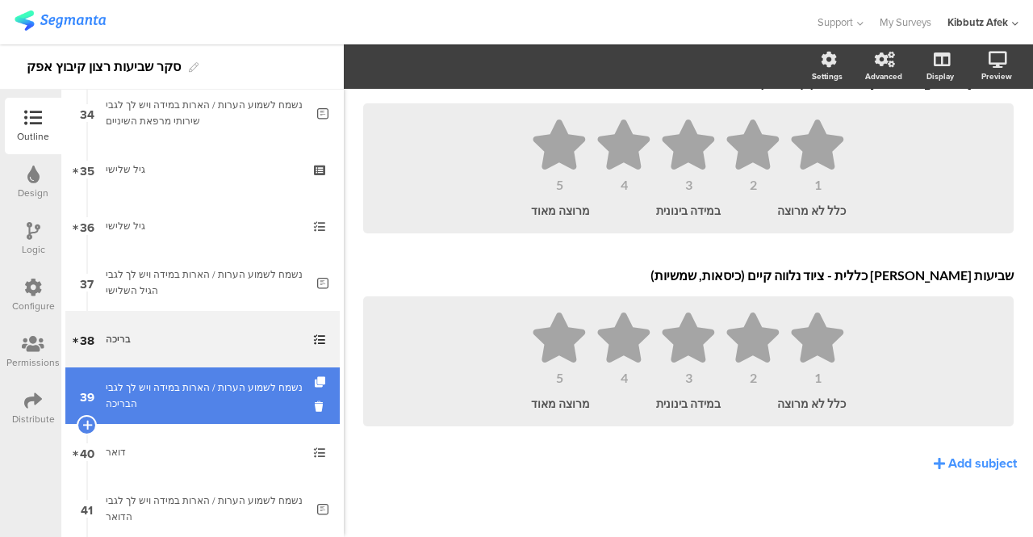
click at [292, 399] on link "39 נשמח לשמוע הערות / הארות במידה ויש לך לגבי הבריכה" at bounding box center [202, 395] width 274 height 56
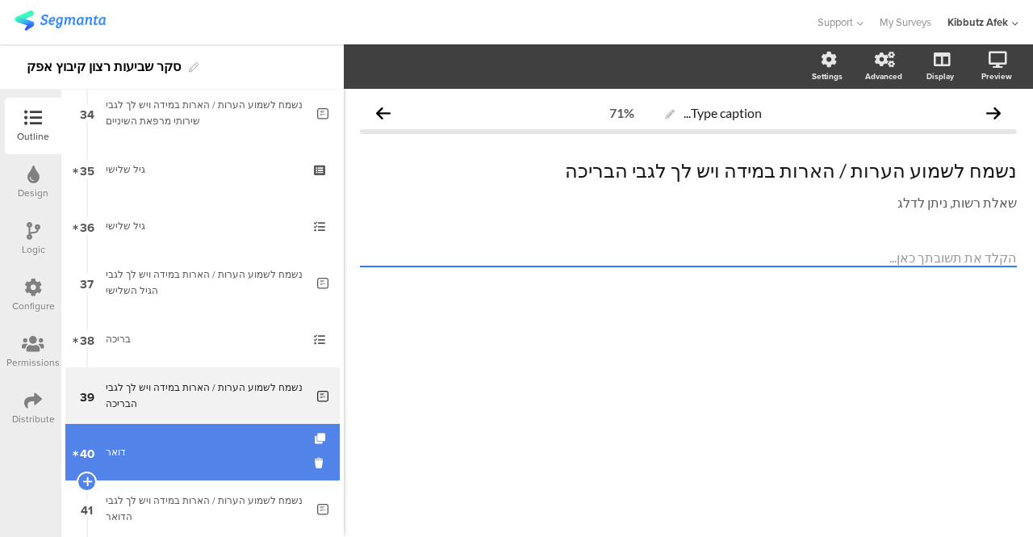
click at [152, 444] on div "דואר" at bounding box center [202, 452] width 193 height 16
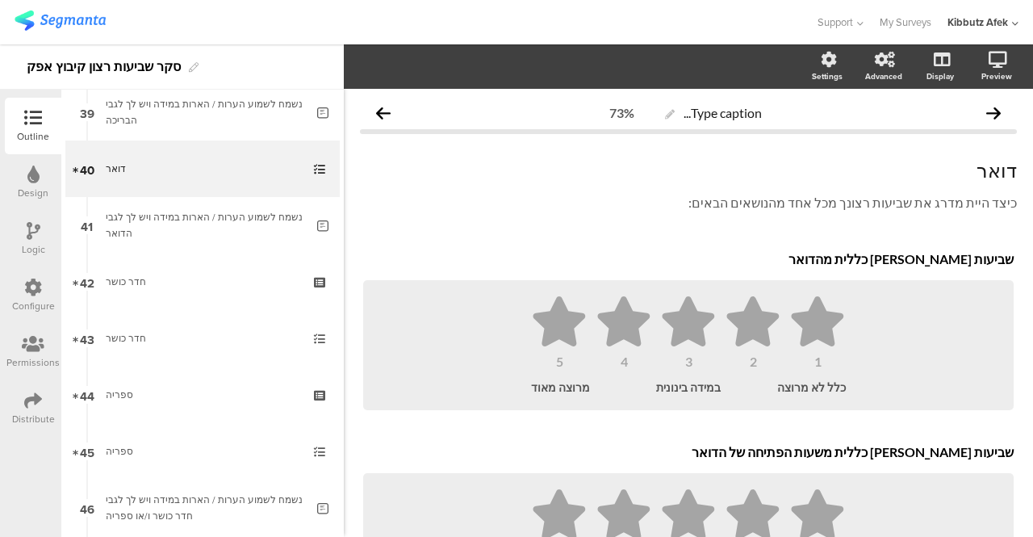
scroll to position [2237, 0]
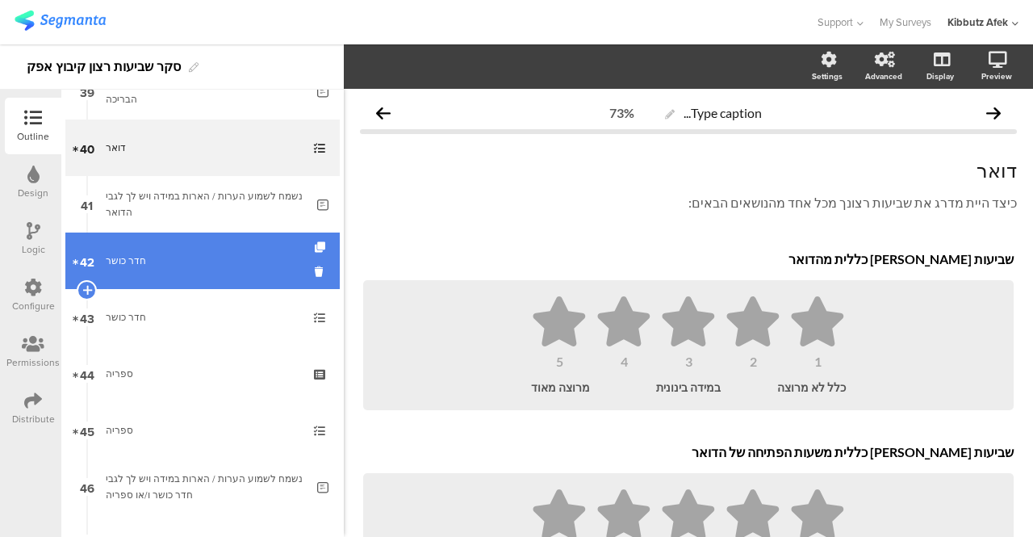
click at [162, 261] on div "חדר כושר" at bounding box center [202, 261] width 193 height 16
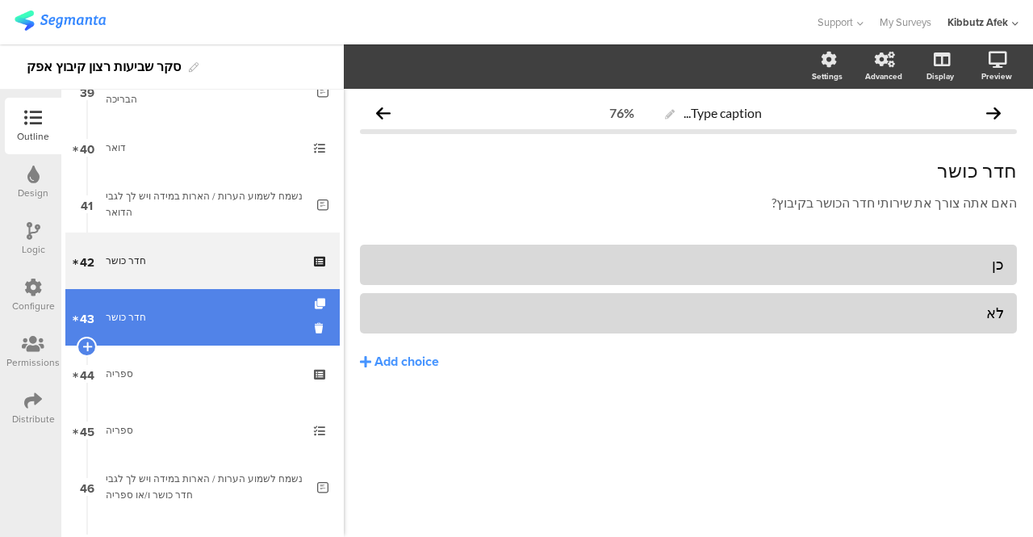
click at [137, 321] on div "חדר כושר" at bounding box center [202, 317] width 193 height 16
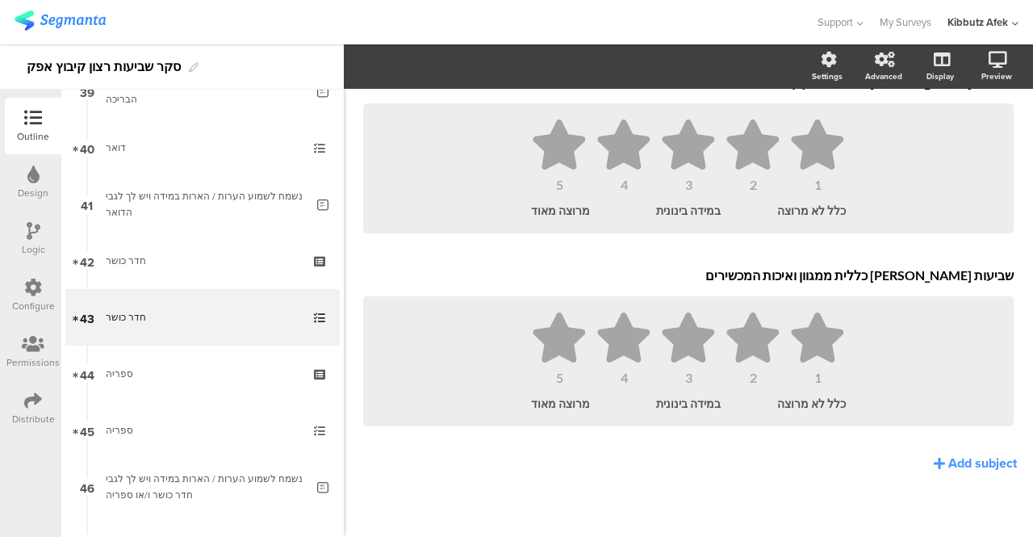
scroll to position [566, 0]
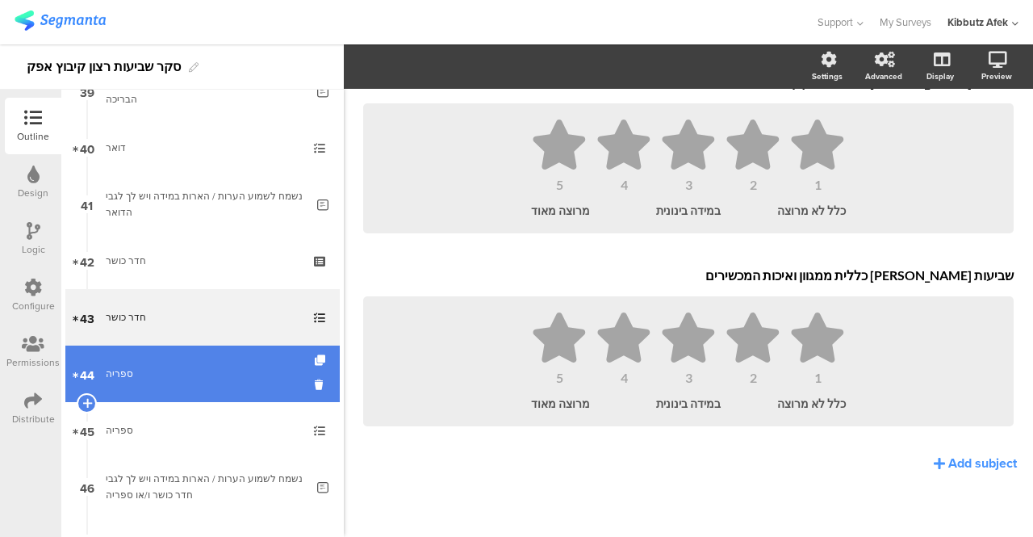
click at [178, 369] on div "ספריה" at bounding box center [202, 374] width 193 height 16
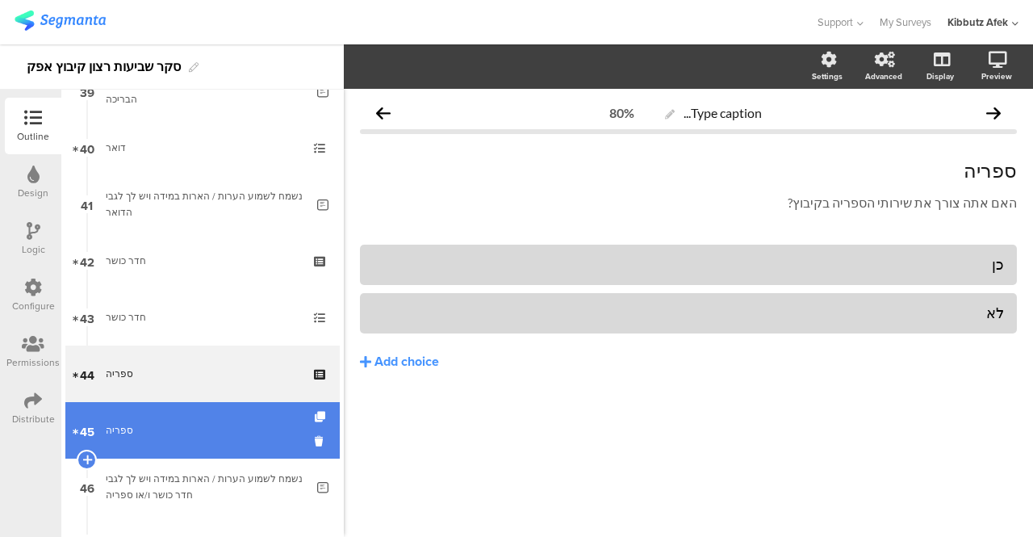
click at [139, 422] on div "ספריה" at bounding box center [202, 430] width 193 height 16
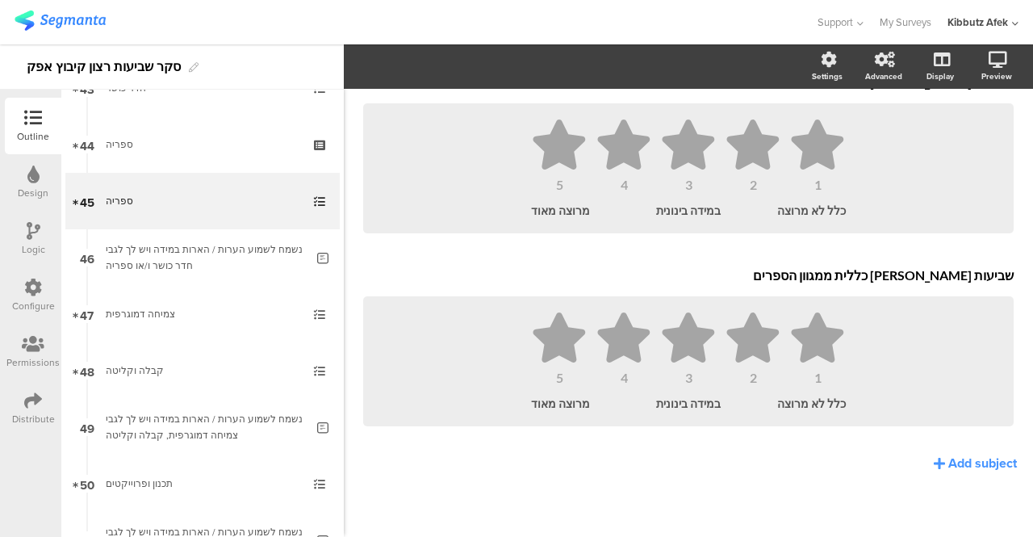
scroll to position [2471, 0]
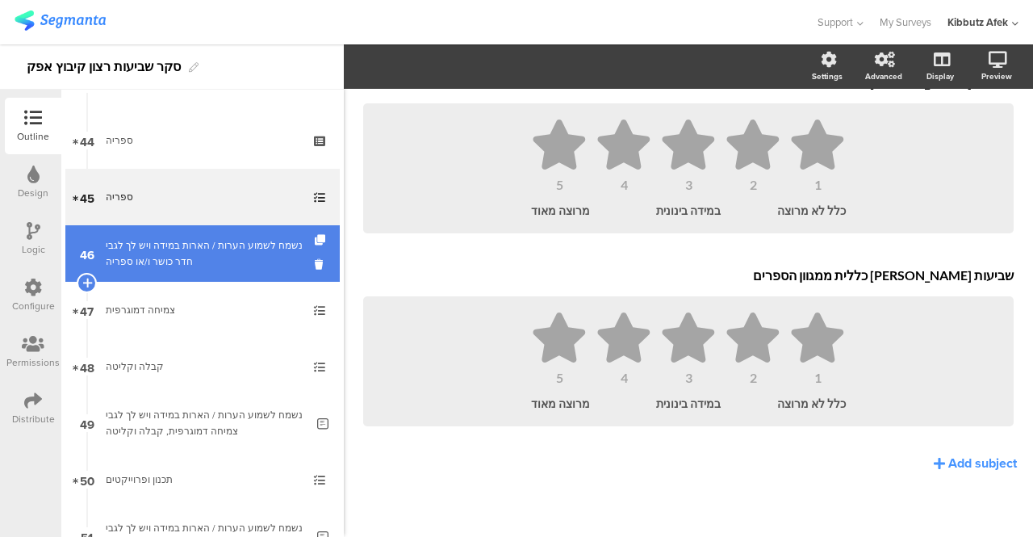
click at [208, 245] on div "נשמח לשמוע הערות / הארות במידה ויש לך לגבי חדר כושר ו/או ספריה" at bounding box center [205, 253] width 199 height 32
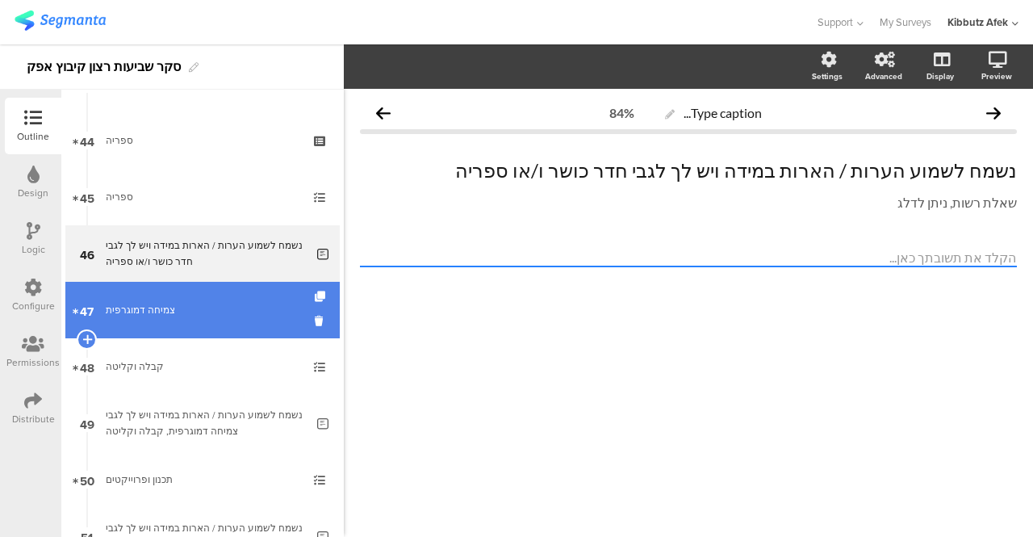
click at [166, 304] on div "צמיחה דמוגרפית" at bounding box center [202, 310] width 193 height 16
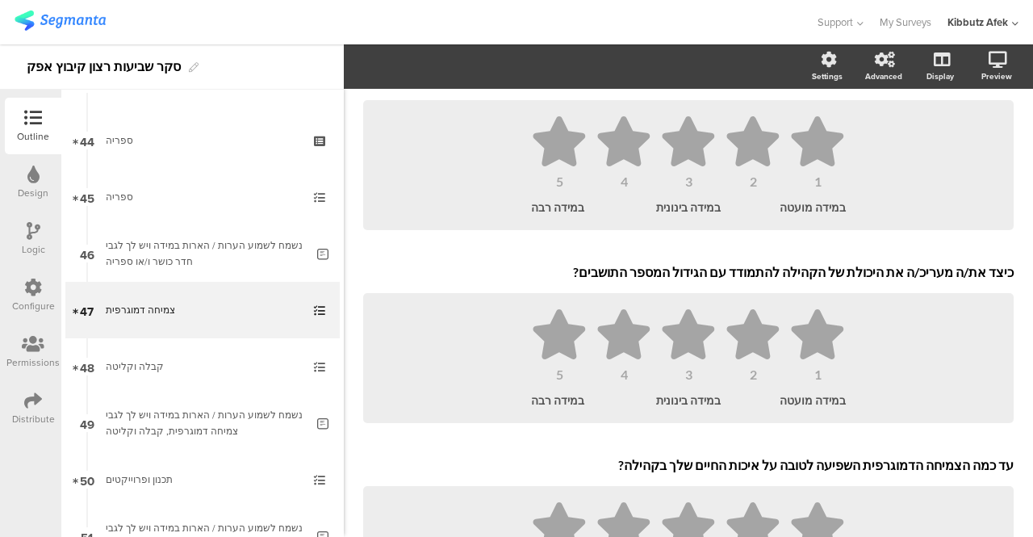
scroll to position [226, 0]
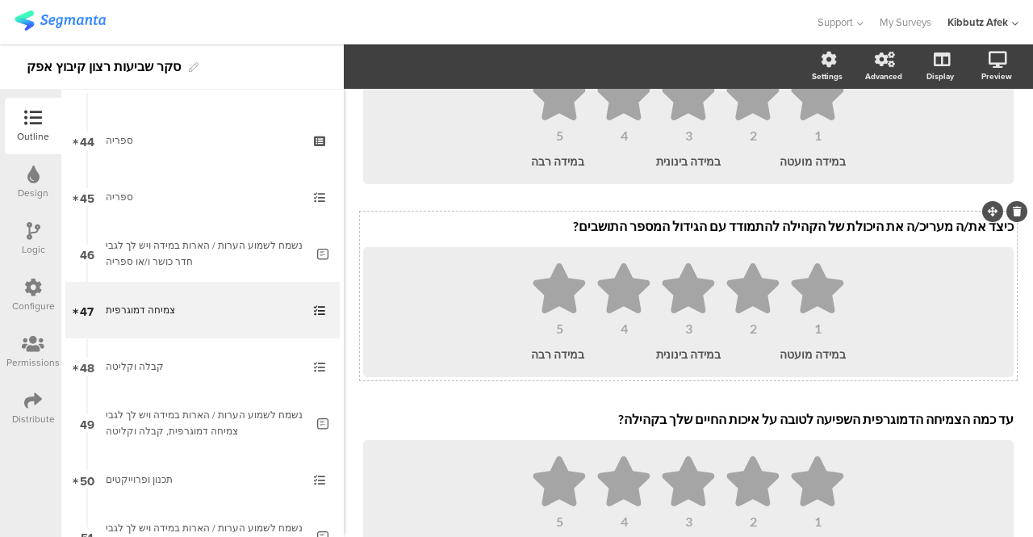
click at [697, 226] on div "שביעות רצון כללית מתהליך הצמיחה הדמוגרפית בקיבוץ שביעות רצון כללית מתהליך הצמיח…" at bounding box center [688, 392] width 657 height 747
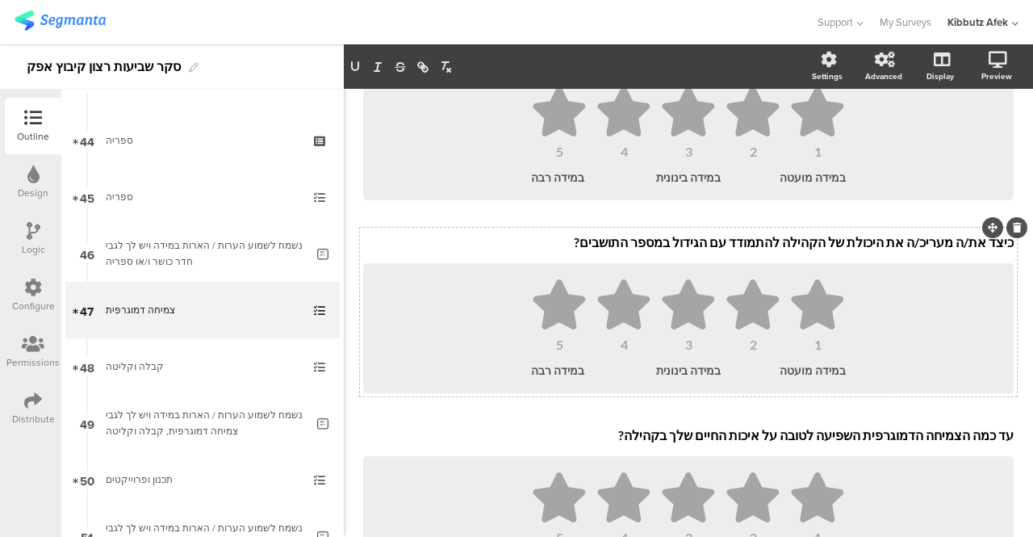
click at [1018, 383] on div "Type caption... 86% צמיחה דמוגרפית צמיחה דמוגרפית כיצד היית מדרג את שביעות רצונ…" at bounding box center [688, 384] width 689 height 1010
click at [1017, 412] on div "Type caption... 86% צמיחה דמוגרפית צמיחה דמוגרפית כיצד היית מדרג את שביעות רצונ…" at bounding box center [688, 384] width 689 height 1010
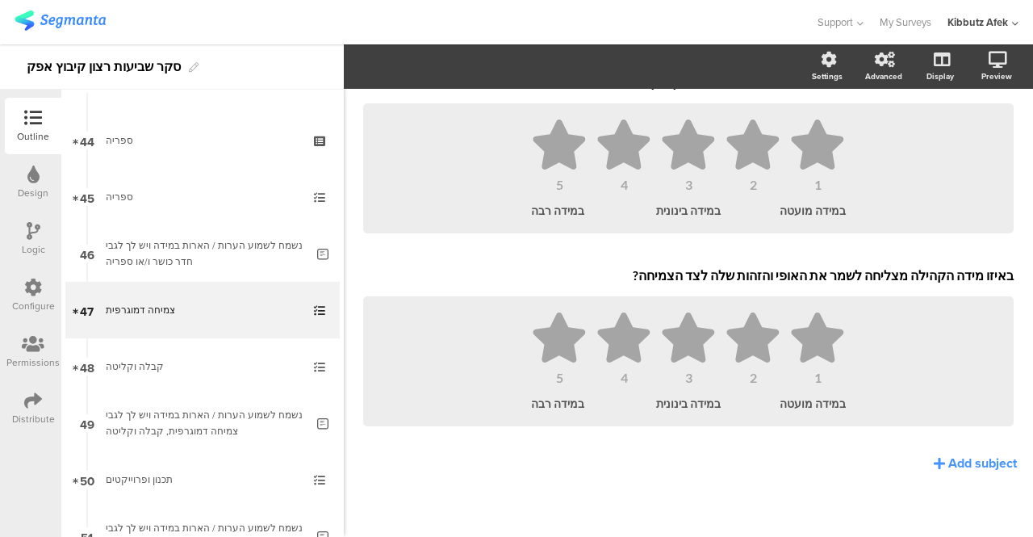
scroll to position [566, 0]
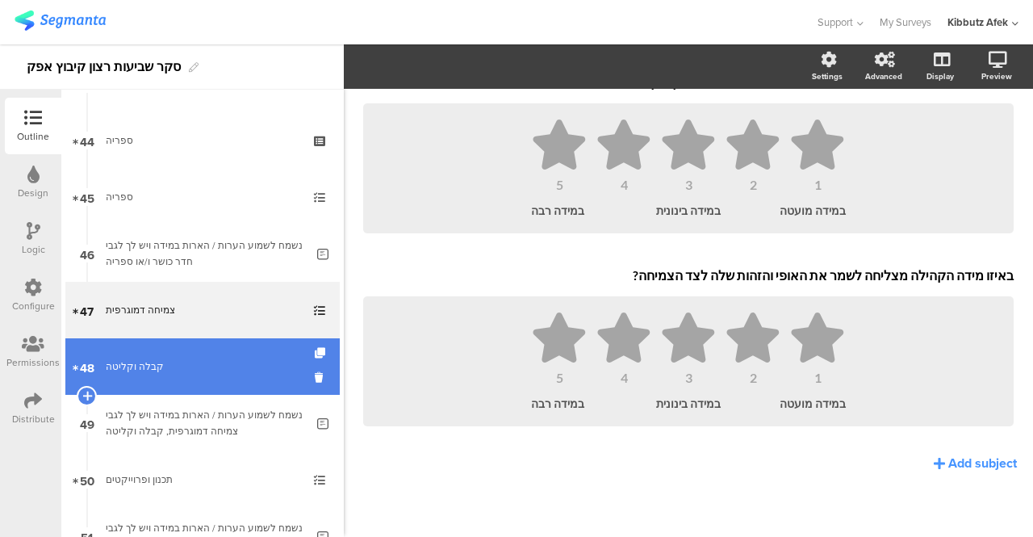
click at [158, 382] on link "48 קבלה וקליטה" at bounding box center [202, 366] width 274 height 56
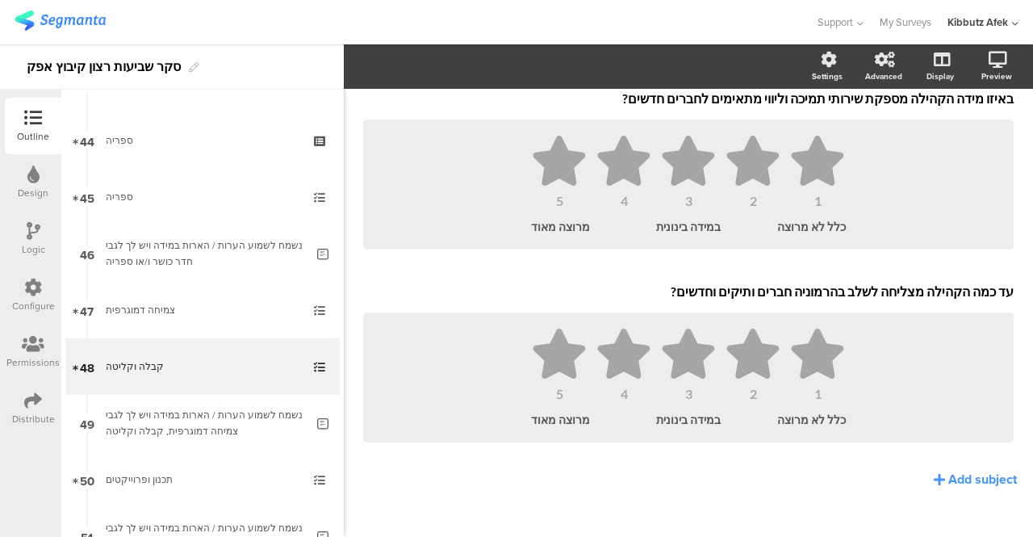
scroll to position [372, 0]
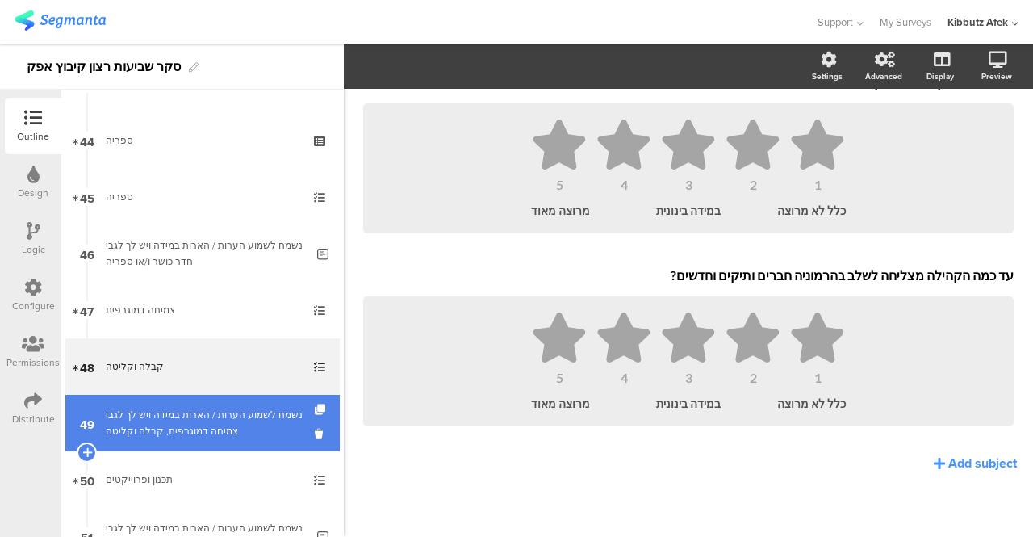
click at [211, 407] on div "נשמח לשמוע הערות / הארות במידה ויש לך לגבי צמיחה דמוגרפית, קבלה וקליטה" at bounding box center [205, 423] width 199 height 32
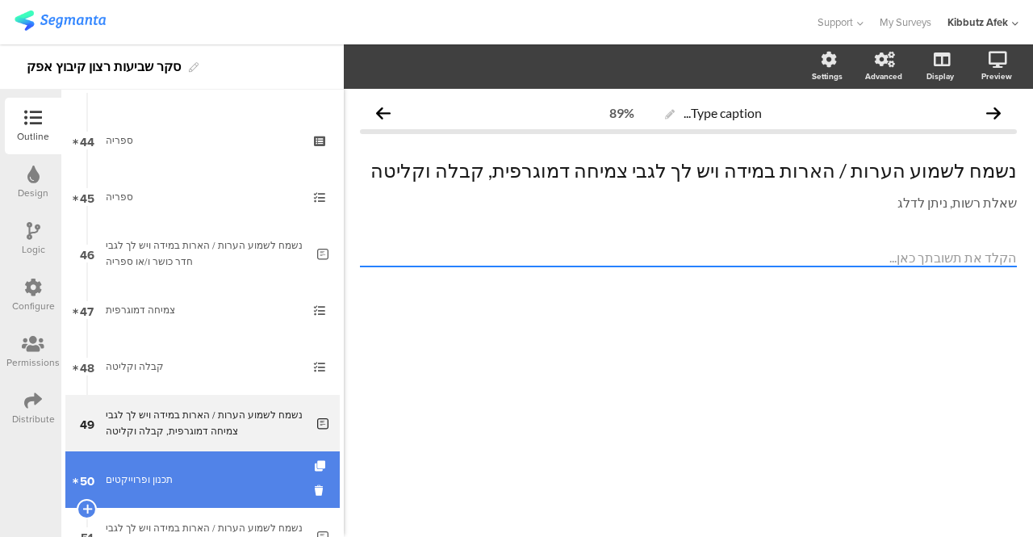
click at [145, 477] on div "תכנון ופרוייקטים" at bounding box center [202, 479] width 193 height 16
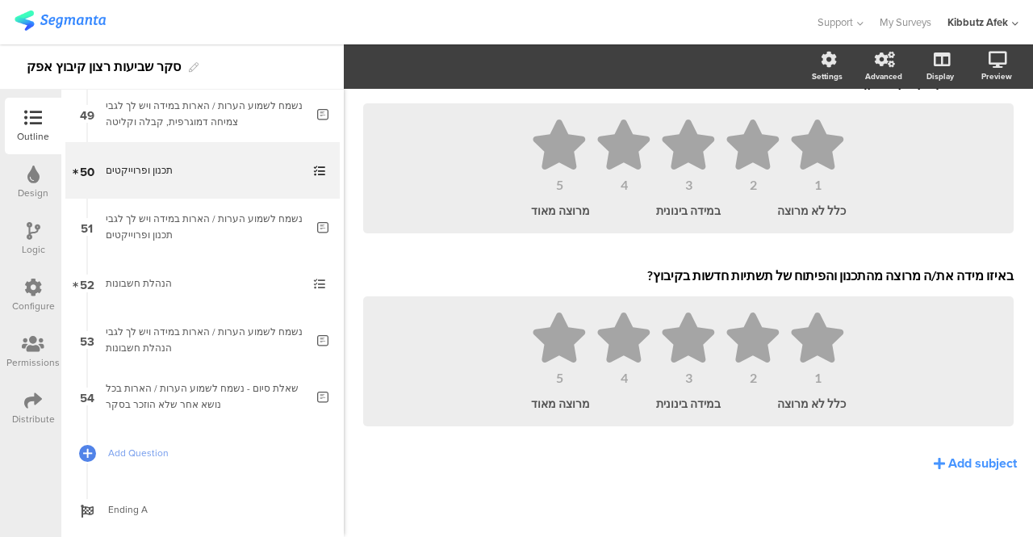
scroll to position [2816, 0]
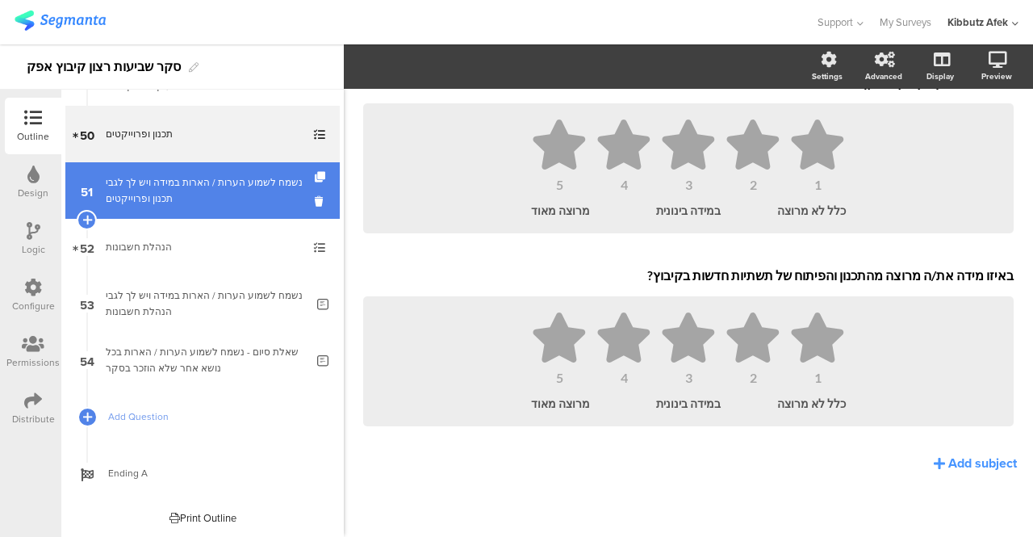
click at [169, 213] on link "51 נשמח לשמוע הערות / הארות במידה ויש לך לגבי תכנון ופרוייקטים" at bounding box center [202, 190] width 274 height 56
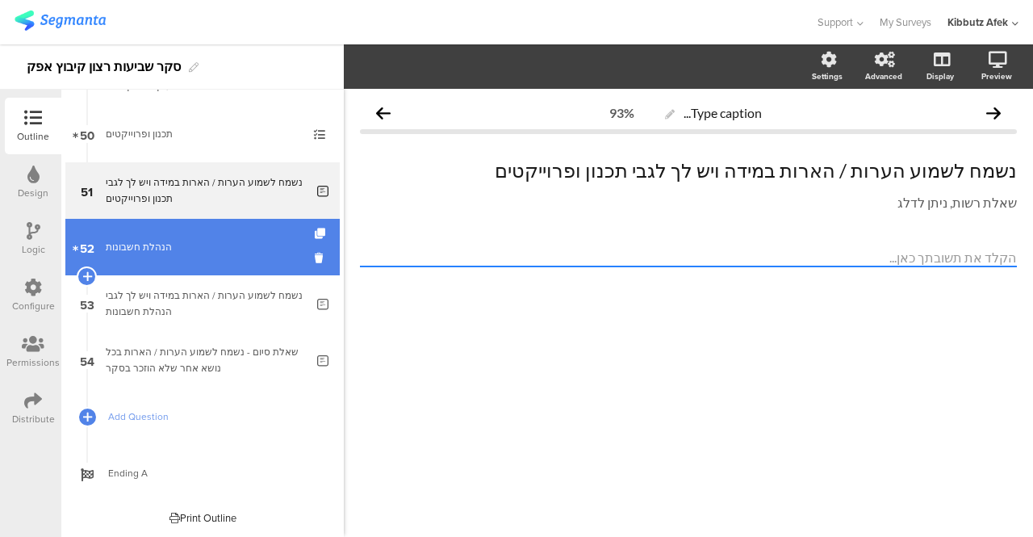
click at [148, 246] on div "הנהלת חשבונות" at bounding box center [202, 247] width 193 height 16
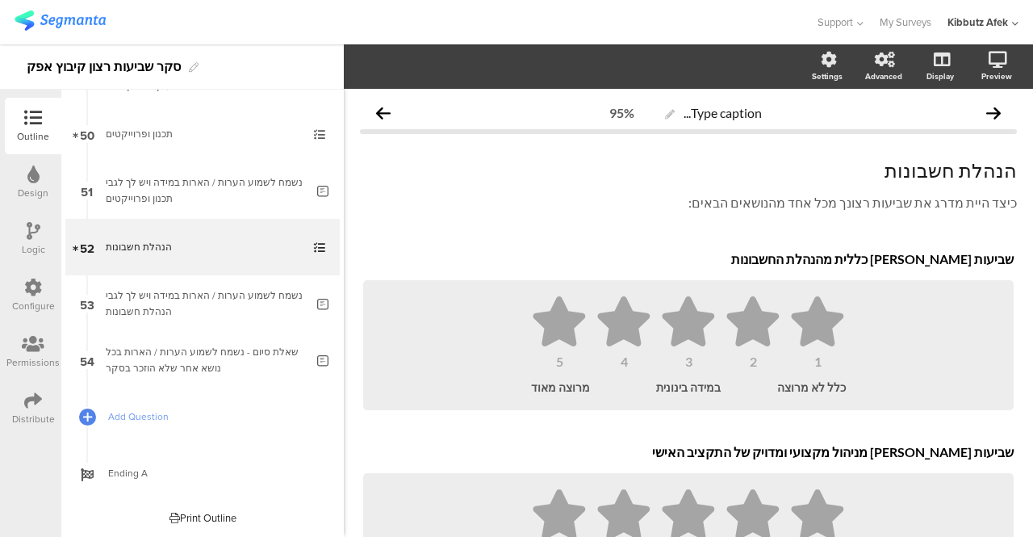
scroll to position [372, 0]
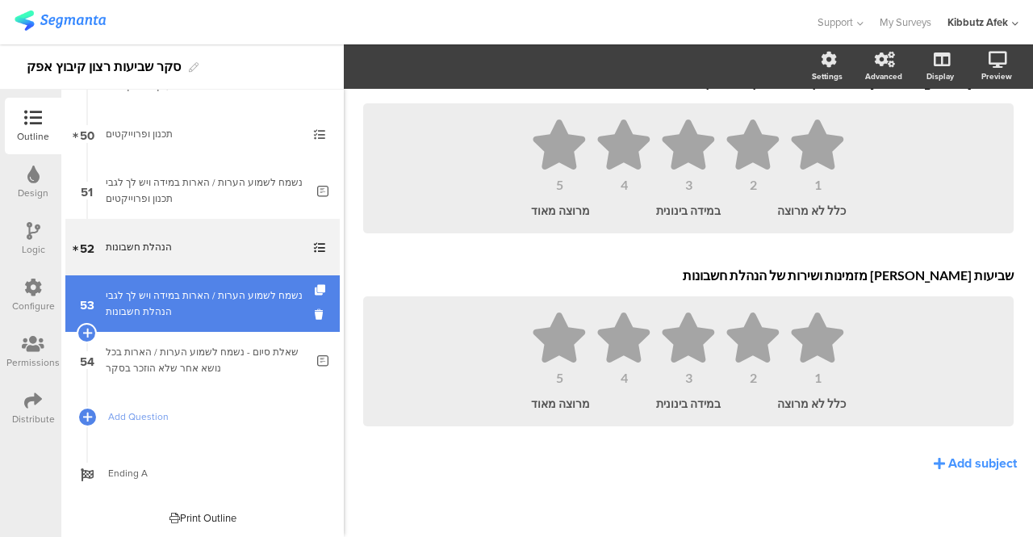
click at [155, 307] on div "נשמח לשמוע הערות / הארות במידה ויש לך לגבי הנהלת חשבונות" at bounding box center [205, 303] width 199 height 32
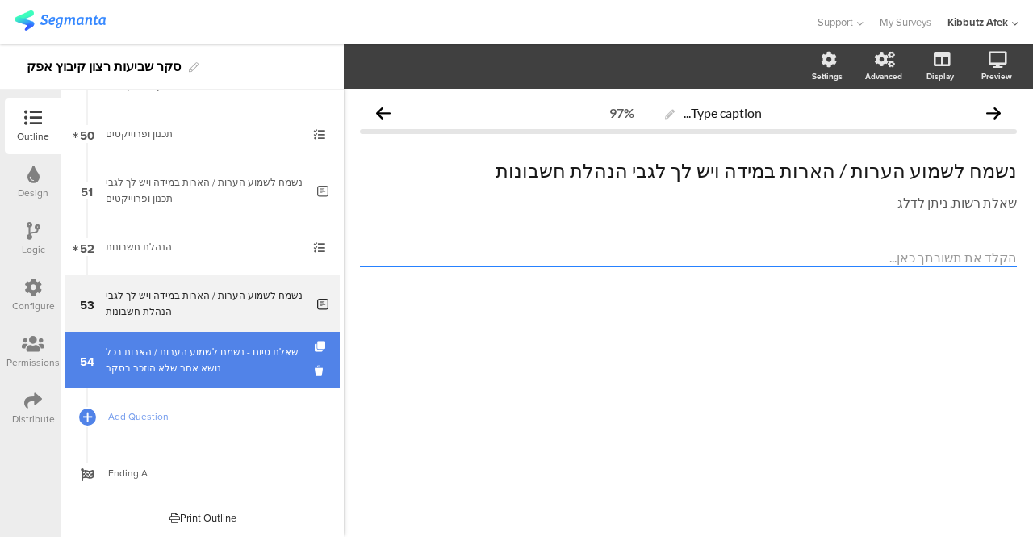
click at [142, 351] on div "שאלת סיום - נשמח לשמוע הערות / הארות בכל נושא אחר שלא הוזכר בסקר" at bounding box center [205, 360] width 199 height 32
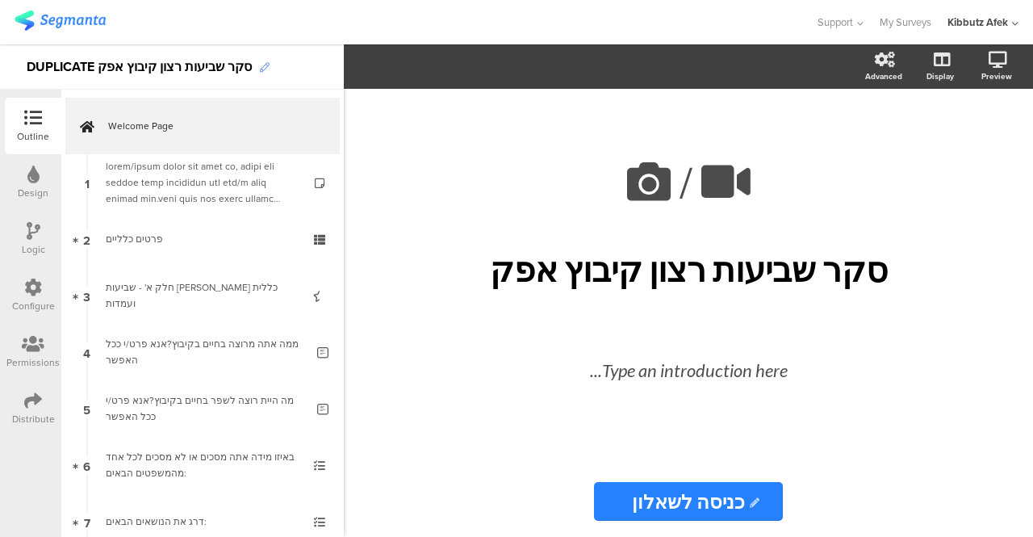
click at [261, 69] on icon at bounding box center [265, 68] width 10 height 10
click at [73, 66] on div "DUPLICATE סקר שביעות רצון קיבוץ אפק" at bounding box center [139, 67] width 225 height 26
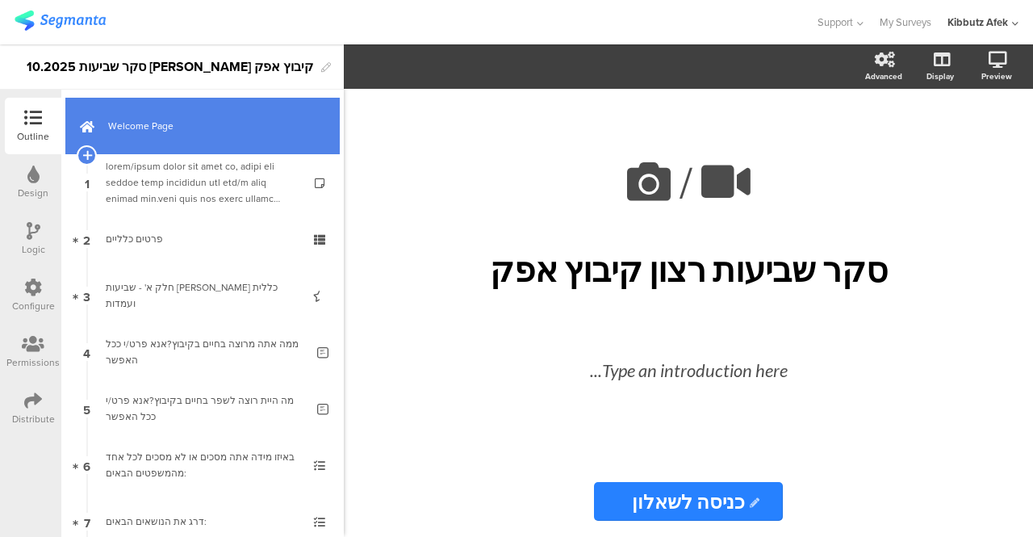
click at [136, 122] on span "Welcome Page" at bounding box center [211, 126] width 207 height 16
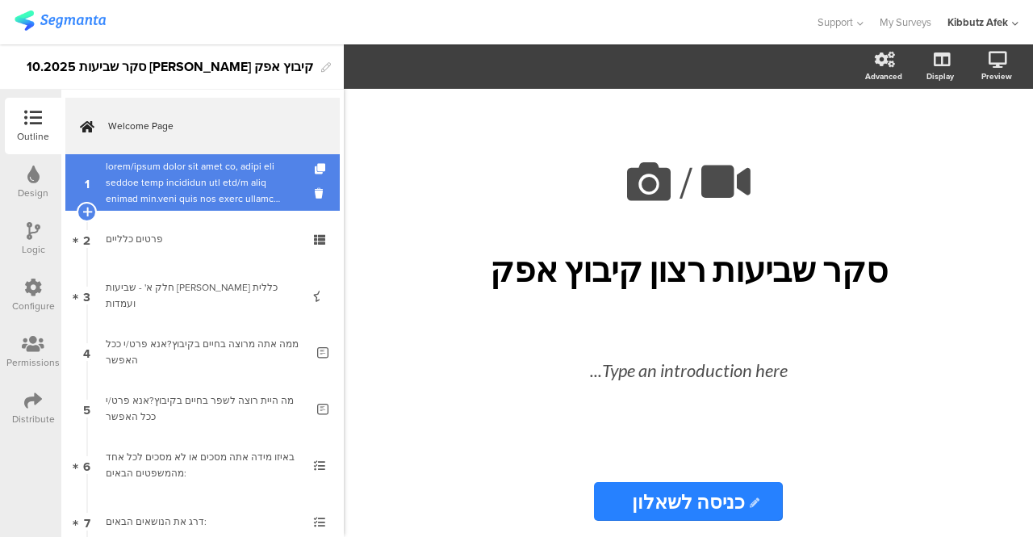
click at [155, 161] on div at bounding box center [202, 182] width 193 height 48
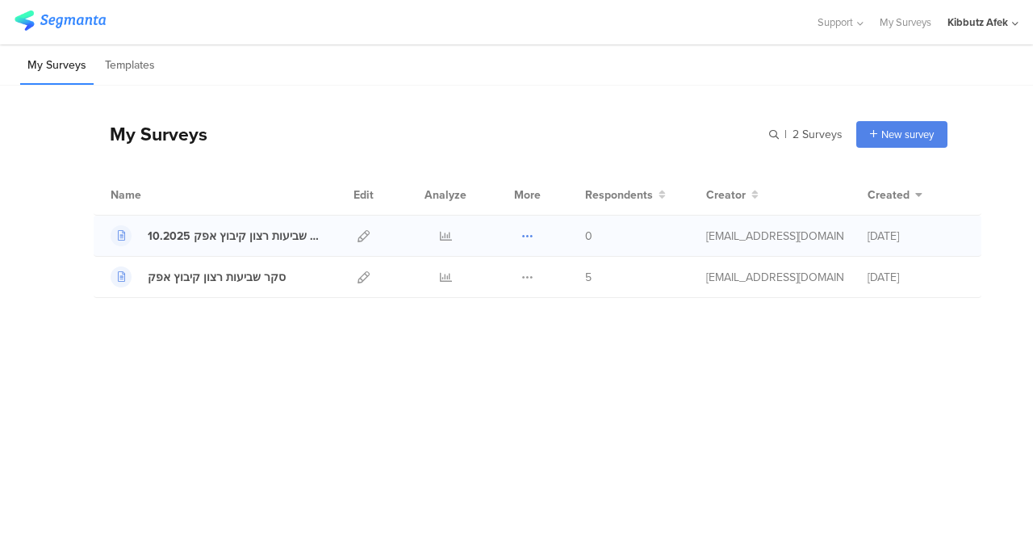
click at [526, 234] on icon at bounding box center [527, 236] width 12 height 12
click at [362, 235] on icon at bounding box center [363, 236] width 12 height 12
click at [363, 236] on icon at bounding box center [363, 236] width 12 height 12
click at [529, 278] on icon at bounding box center [527, 277] width 12 height 12
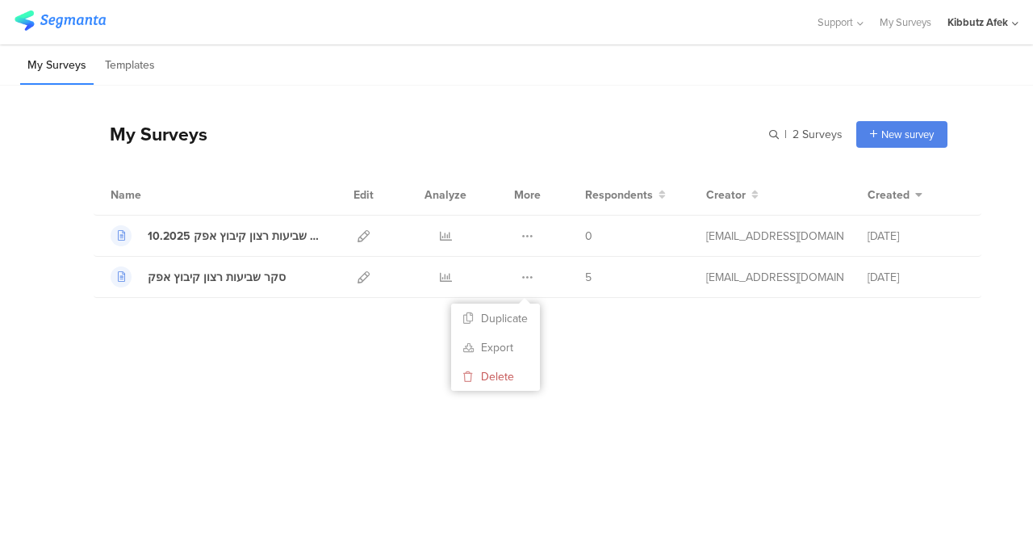
click at [615, 376] on div "My Surveys | 2 Surveys New survey Start from scratch Choose from templates Name…" at bounding box center [516, 271] width 1033 height 370
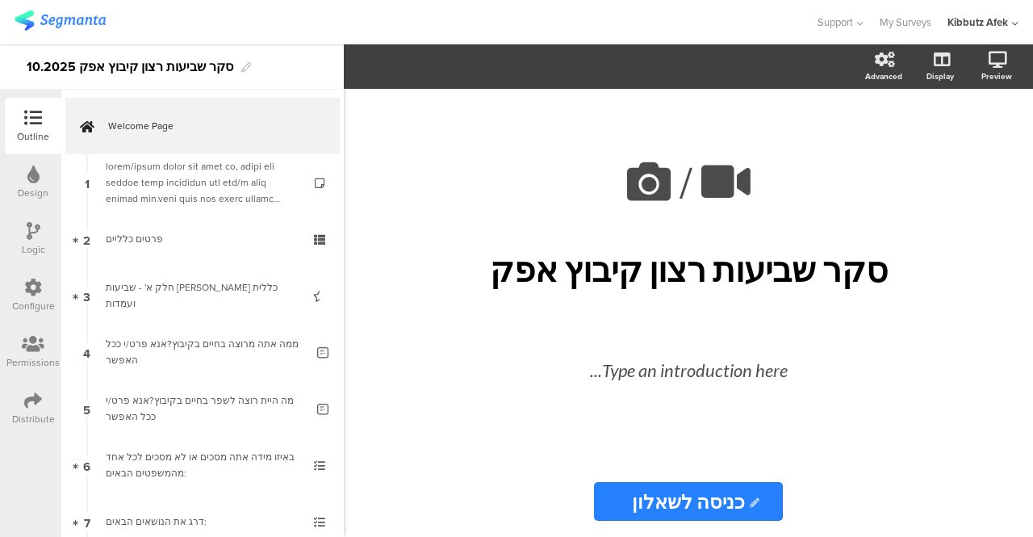
click at [31, 407] on icon at bounding box center [33, 400] width 18 height 18
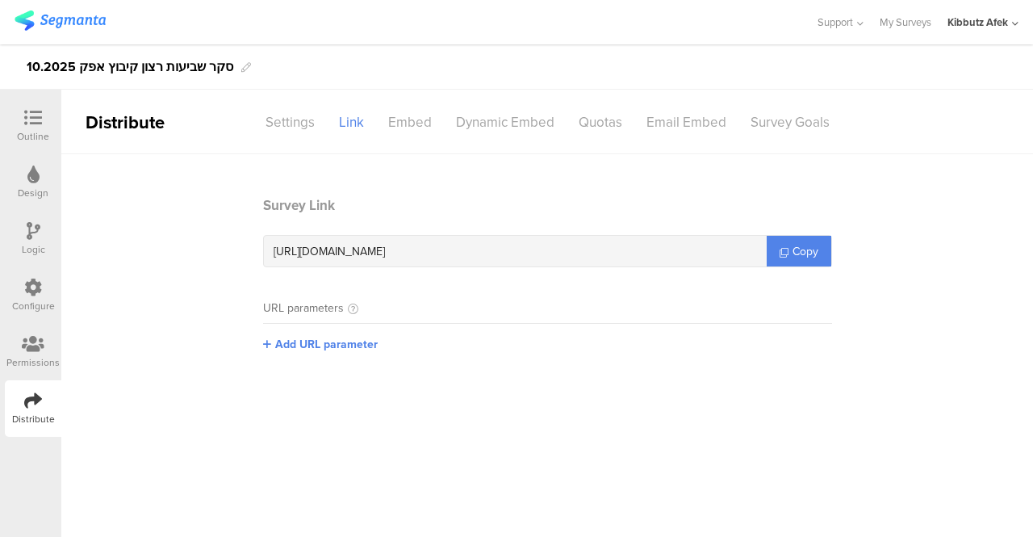
click at [385, 252] on span "[URL][DOMAIN_NAME]" at bounding box center [329, 251] width 111 height 17
click at [487, 406] on main "Survey Link [URL][DOMAIN_NAME] Copy URL parameters Add URL parameter" at bounding box center [546, 345] width 971 height 382
click at [808, 248] on span "Copy" at bounding box center [805, 251] width 26 height 17
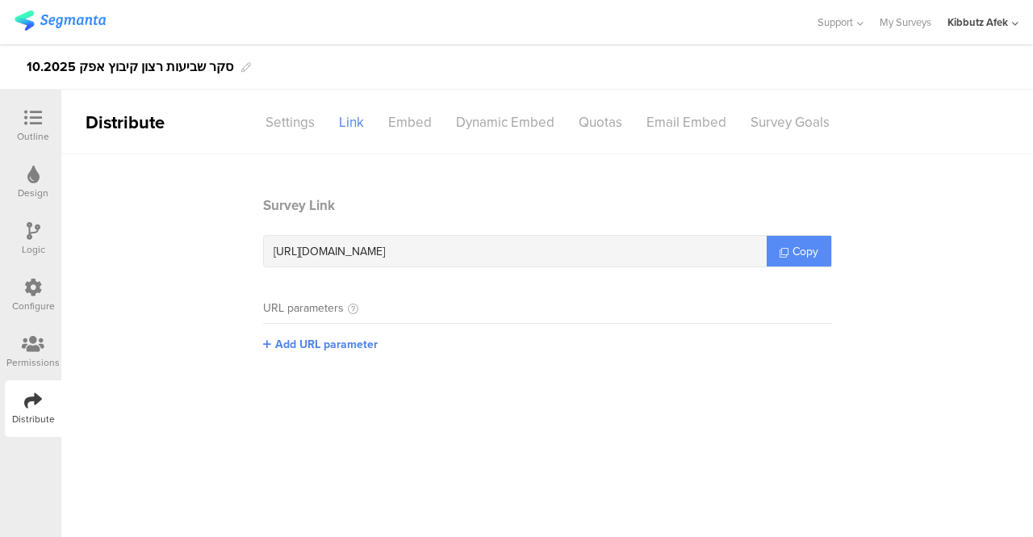
click at [800, 253] on span "Copy" at bounding box center [805, 251] width 26 height 17
